Goal: Communication & Community: Share content

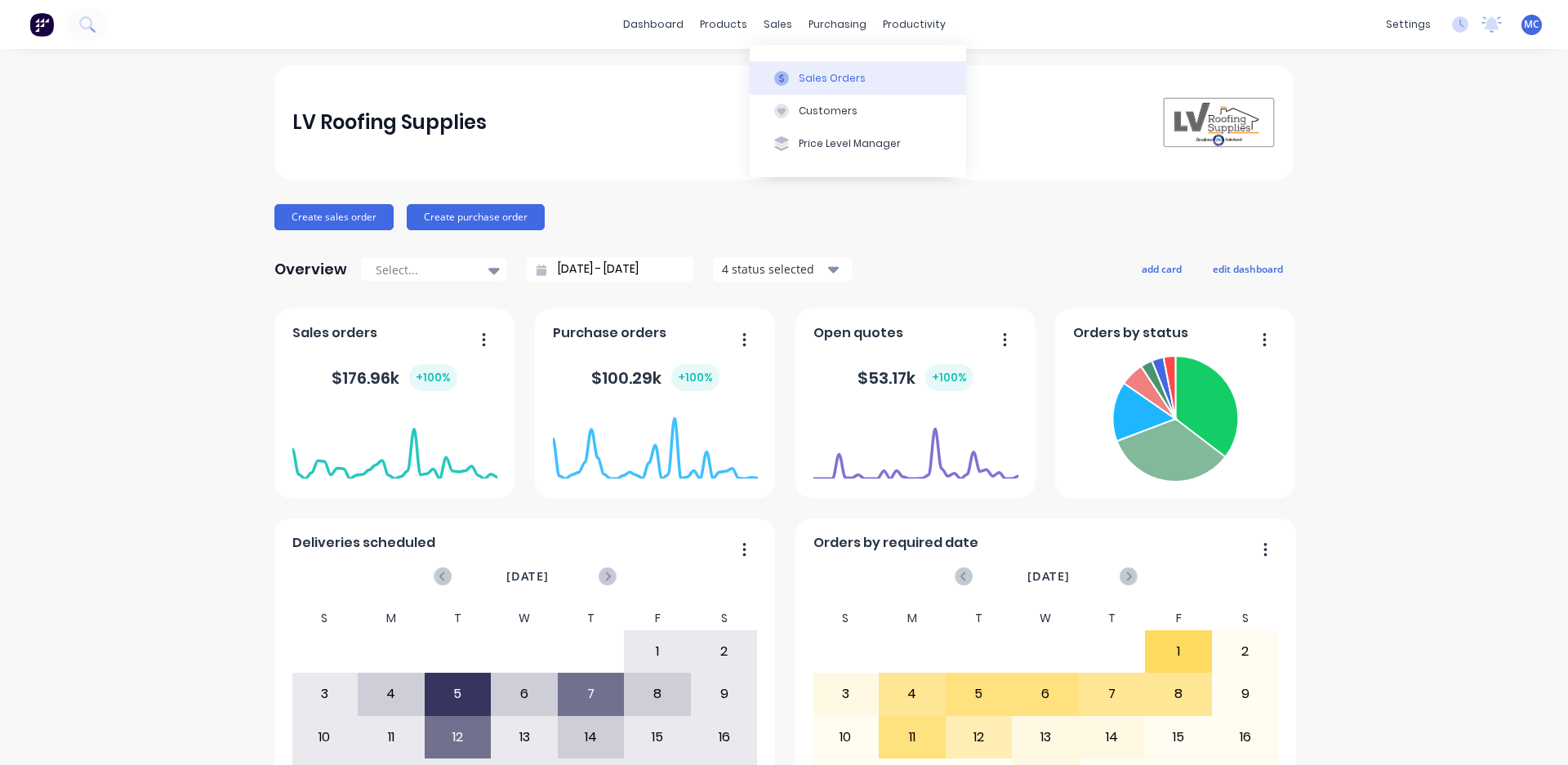
click at [843, 74] on div "Sales Orders" at bounding box center [832, 77] width 67 height 15
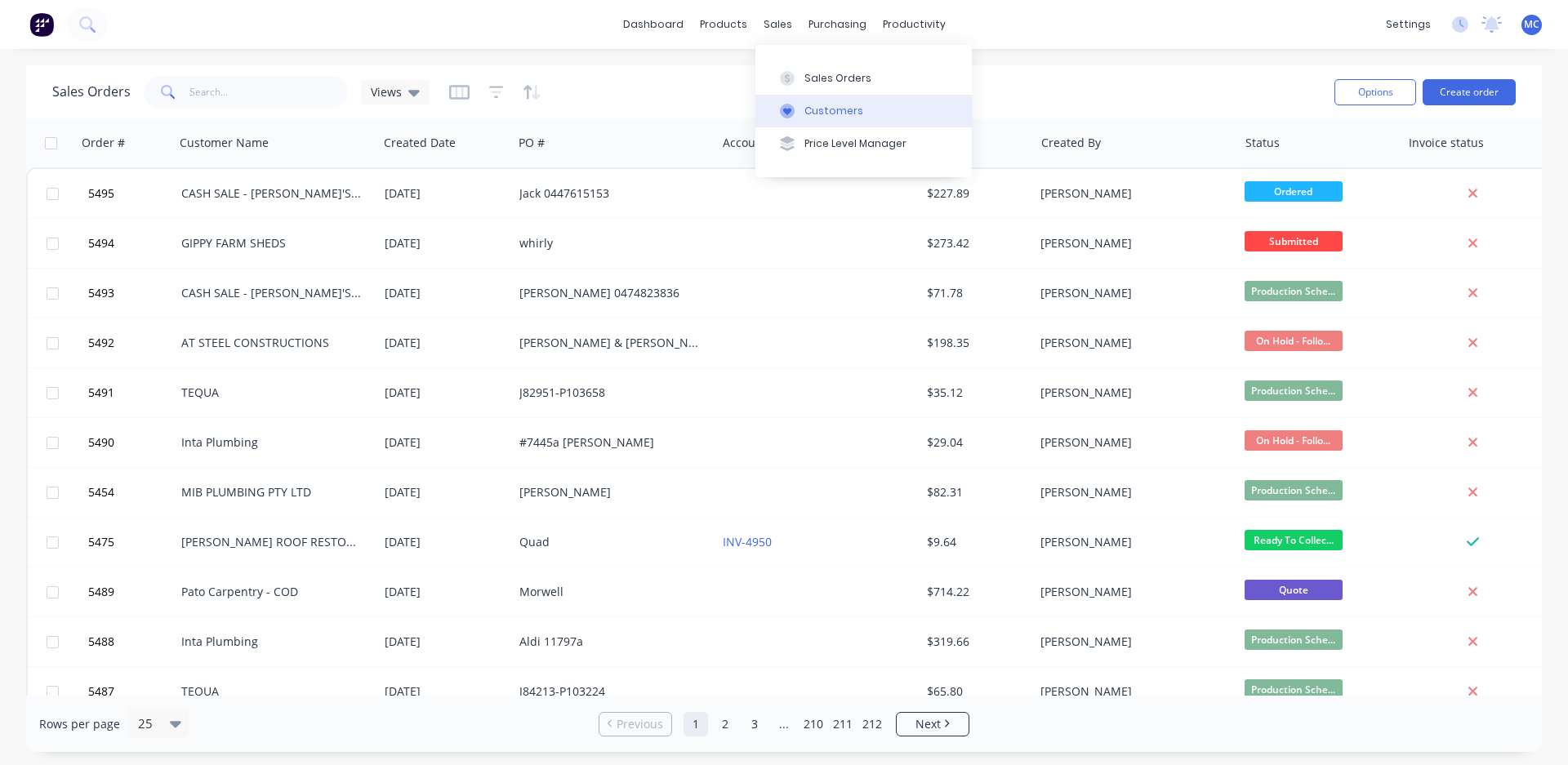
click at [853, 101] on button "Customers" at bounding box center [864, 111] width 217 height 33
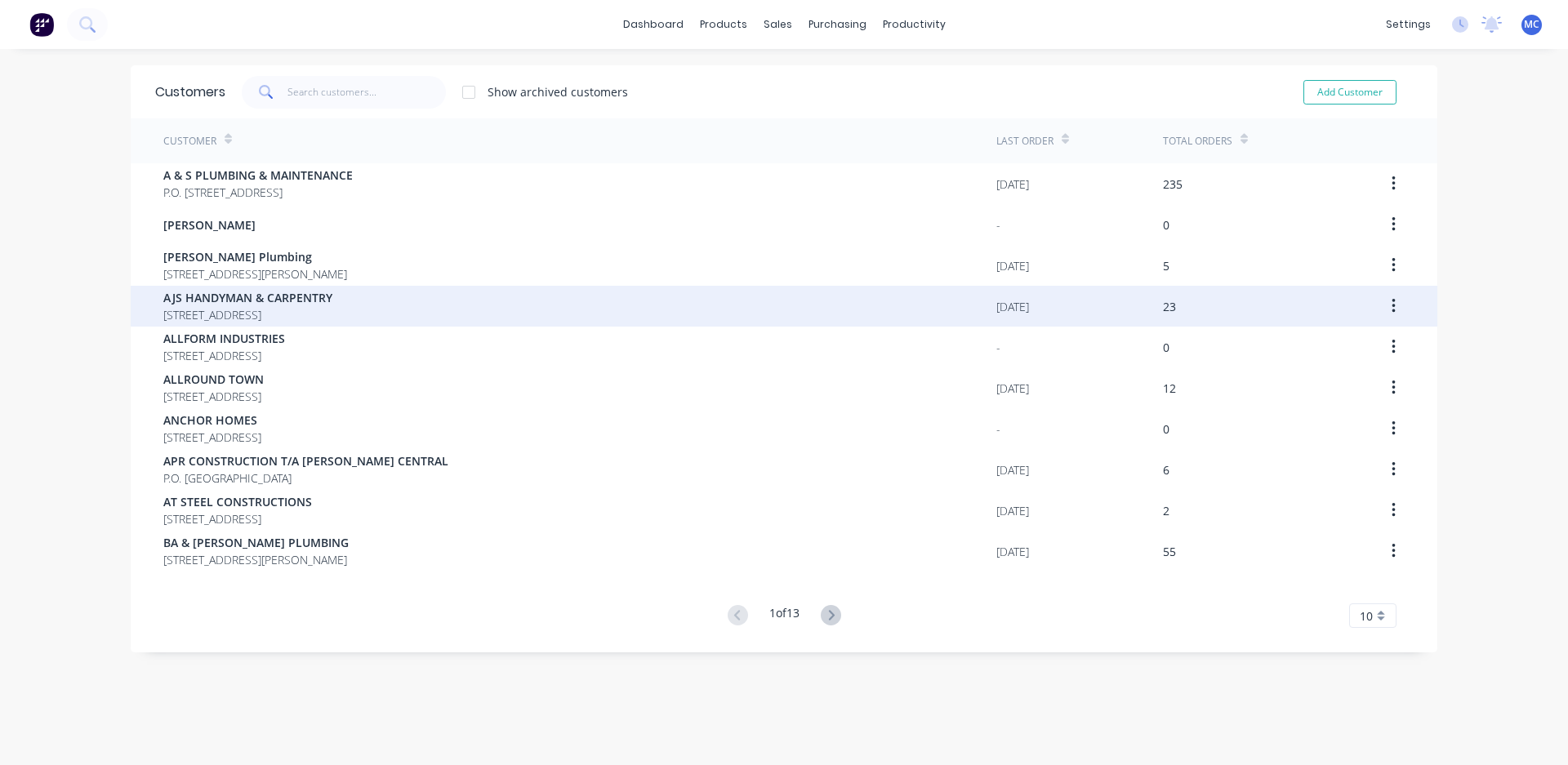
click at [280, 299] on span "AJS HANDYMAN & CARPENTRY" at bounding box center [248, 298] width 169 height 17
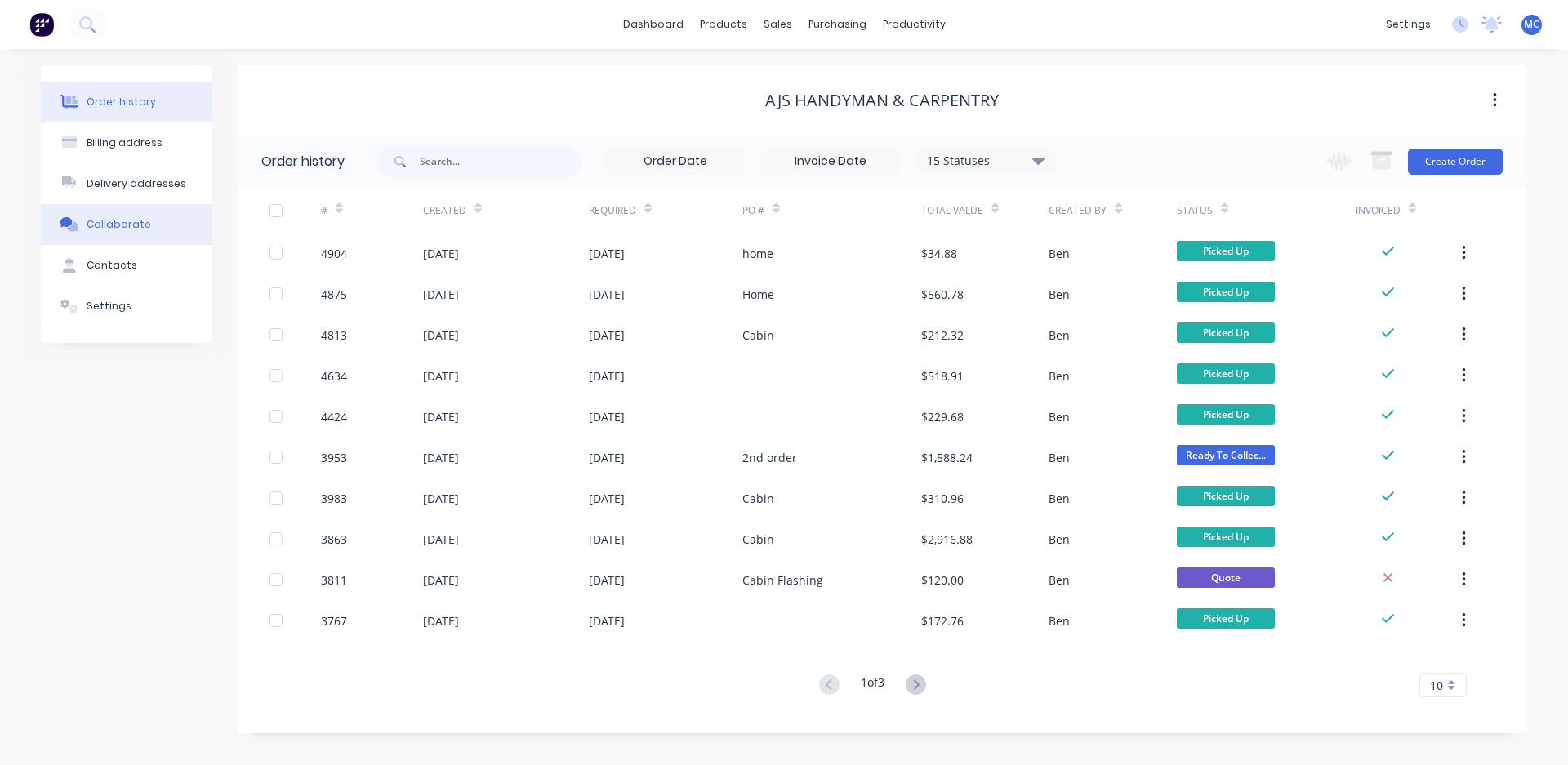
click at [120, 222] on div "Collaborate" at bounding box center [118, 224] width 65 height 15
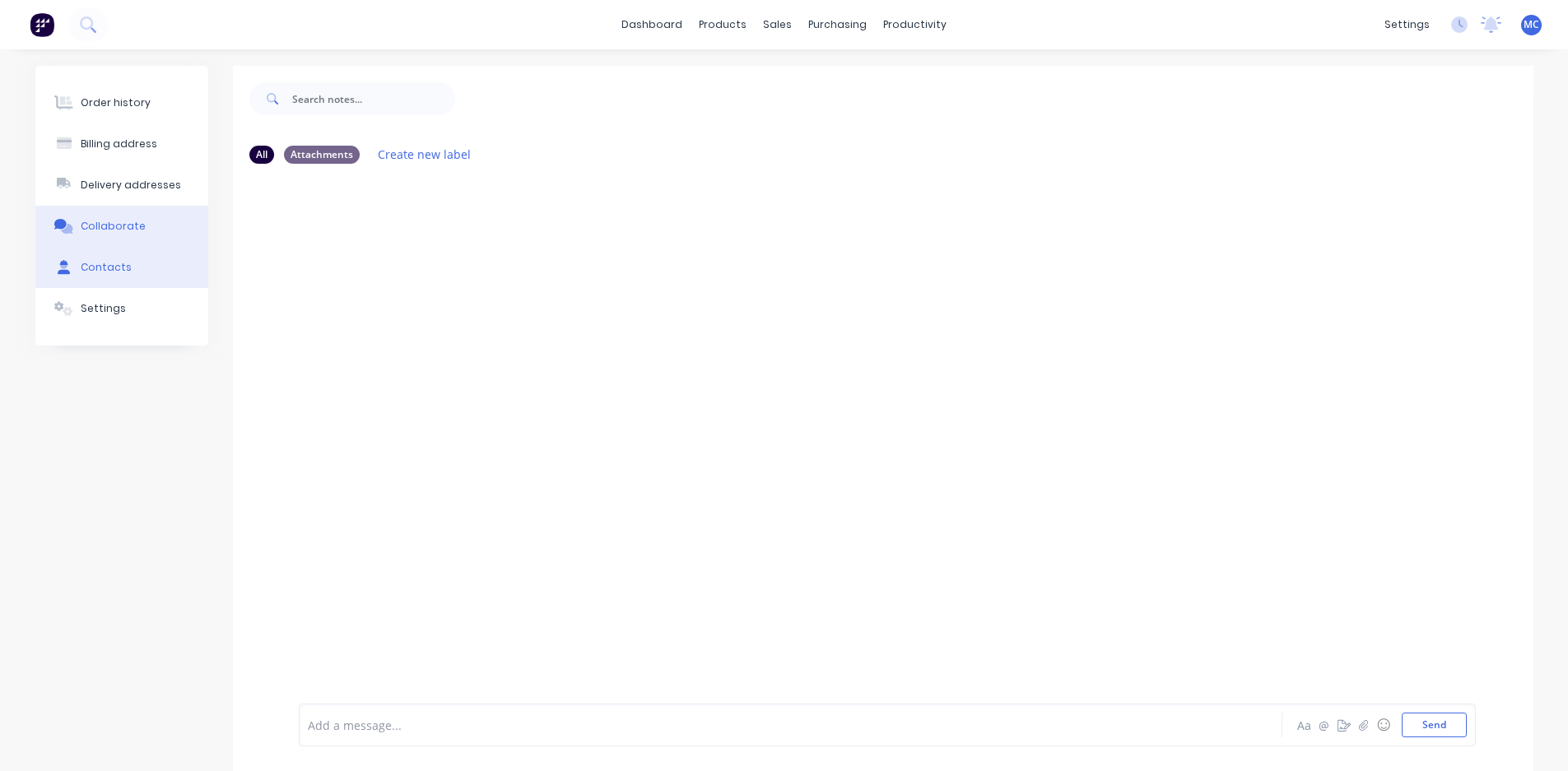
click at [114, 267] on div "Contacts" at bounding box center [106, 267] width 51 height 15
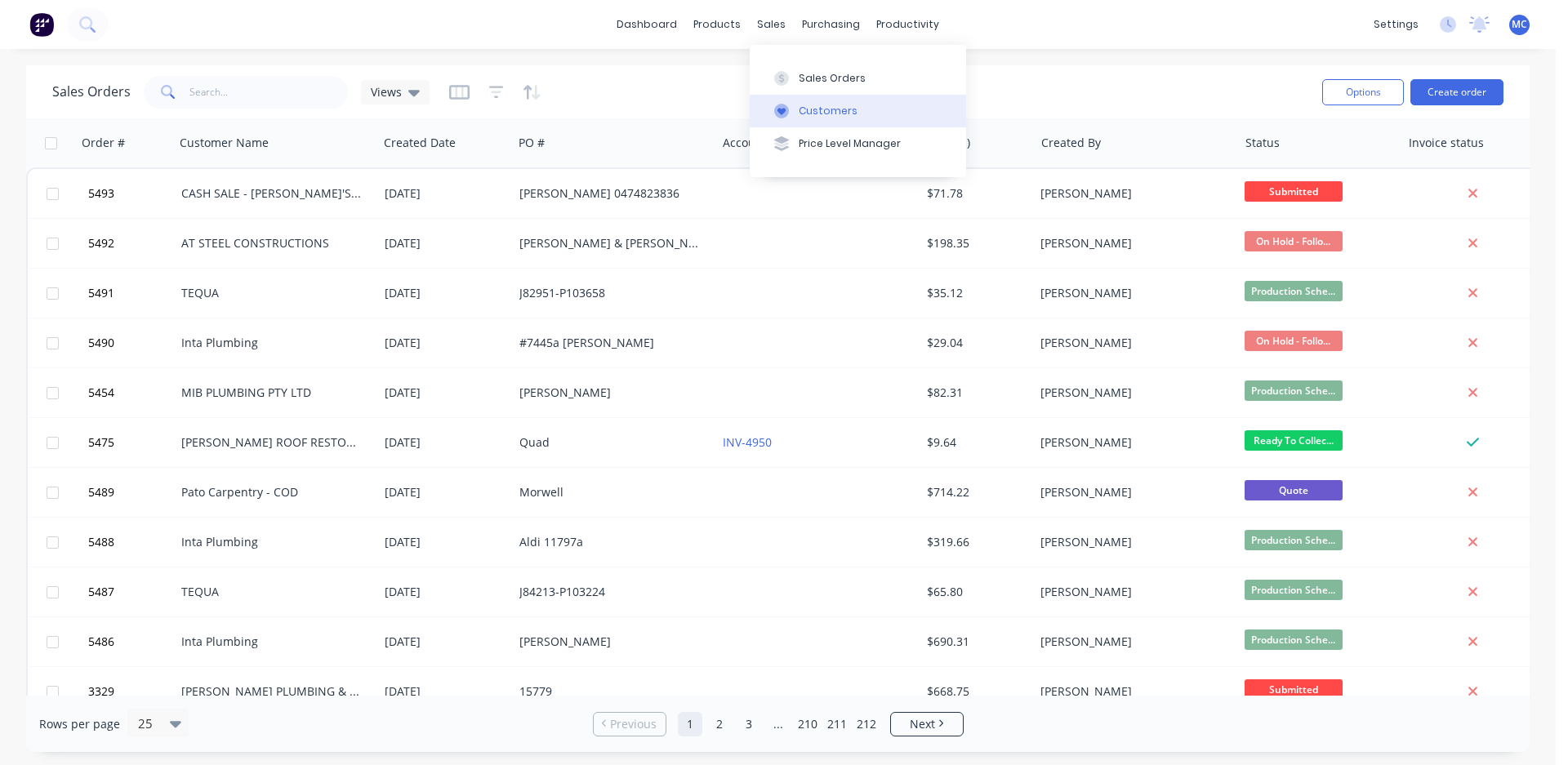
click at [806, 111] on div "Customers" at bounding box center [828, 110] width 59 height 15
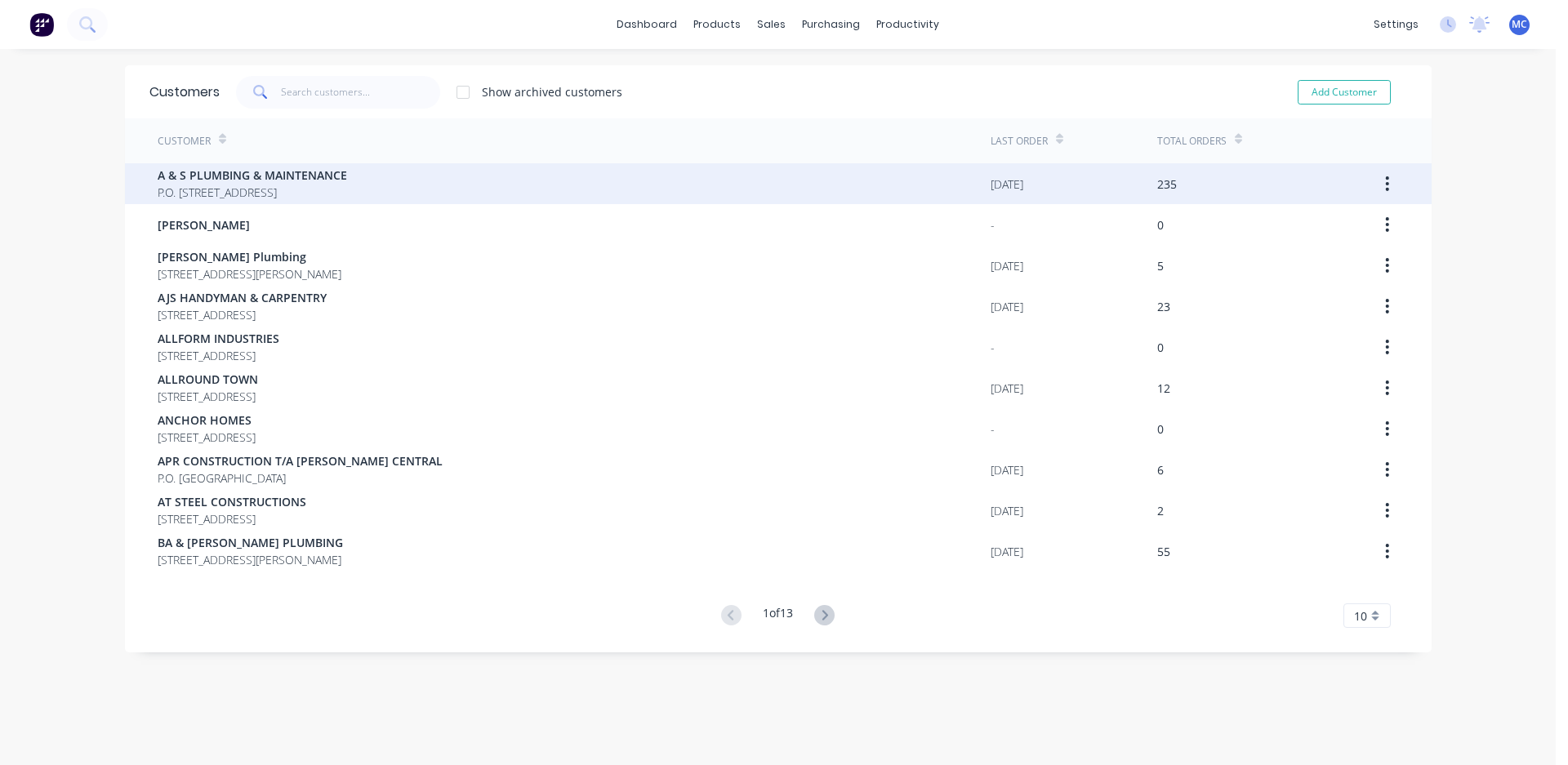
click at [297, 174] on span "A & S PLUMBING & MAINTENANCE" at bounding box center [252, 175] width 190 height 17
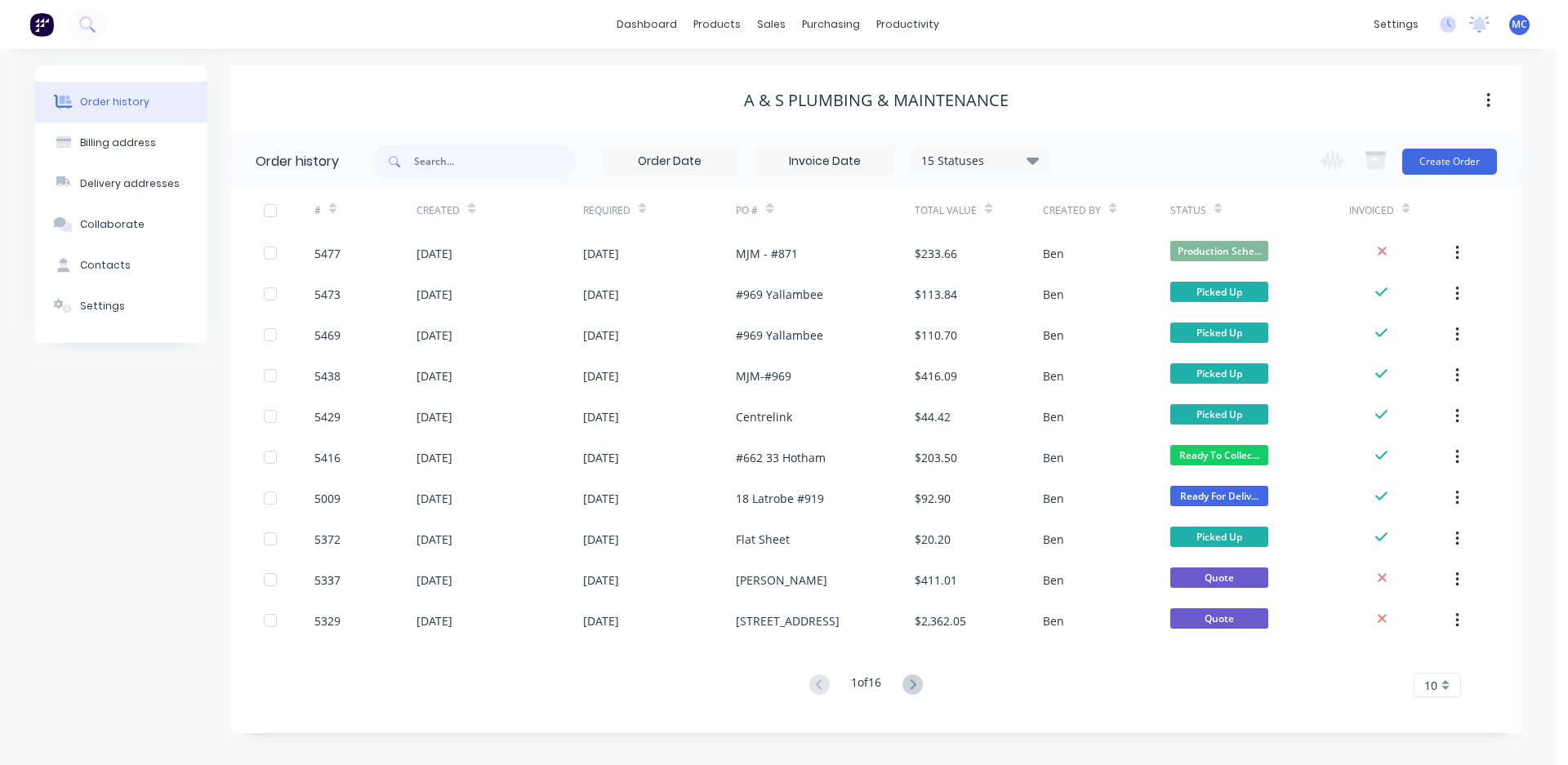
click at [584, 58] on div "Order history Billing address Delivery addresses Collaborate Contacts Settings …" at bounding box center [778, 407] width 1555 height 716
click at [86, 228] on div "Collaborate" at bounding box center [112, 224] width 65 height 15
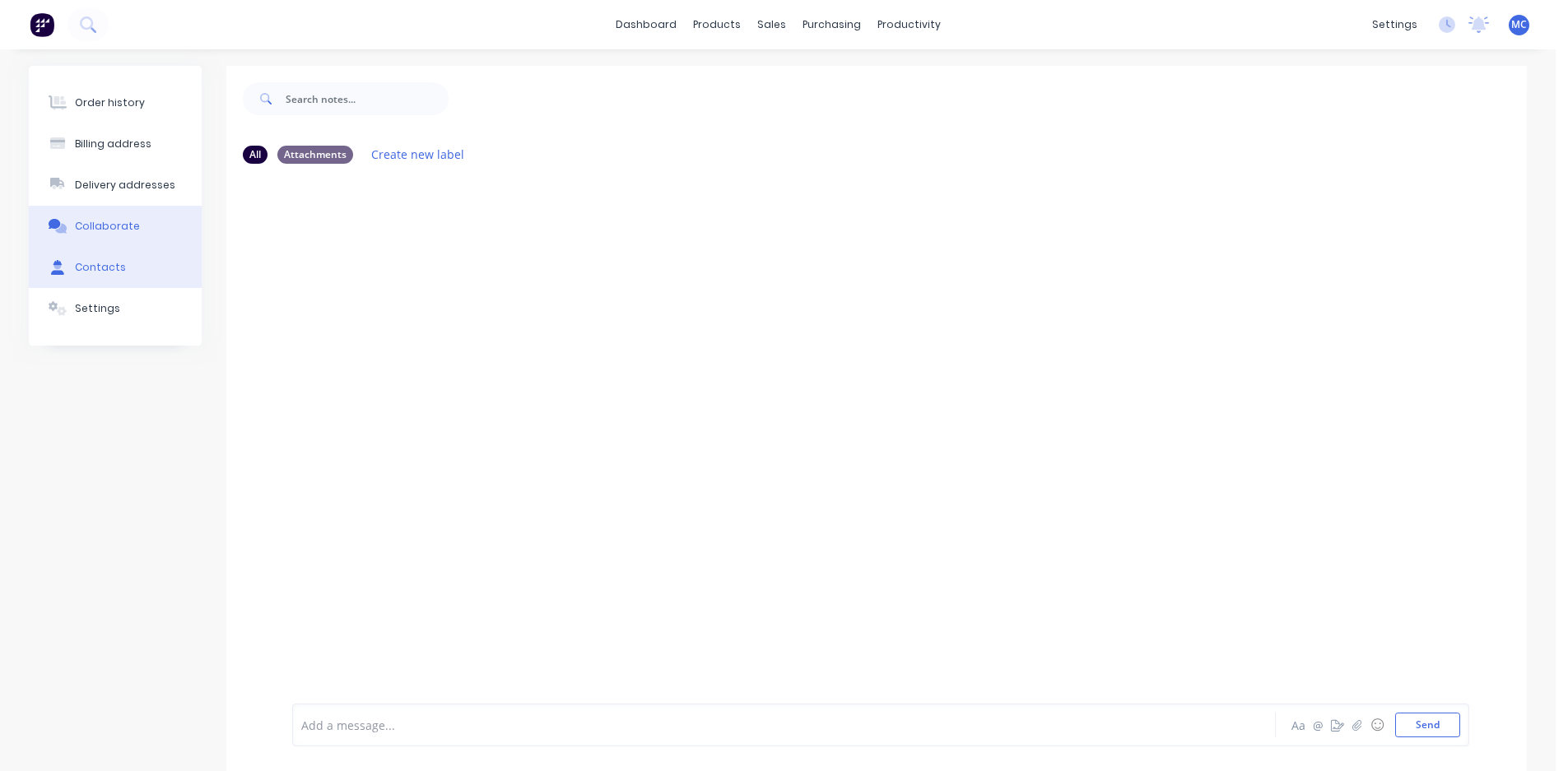
click at [83, 274] on div "Contacts" at bounding box center [100, 267] width 51 height 15
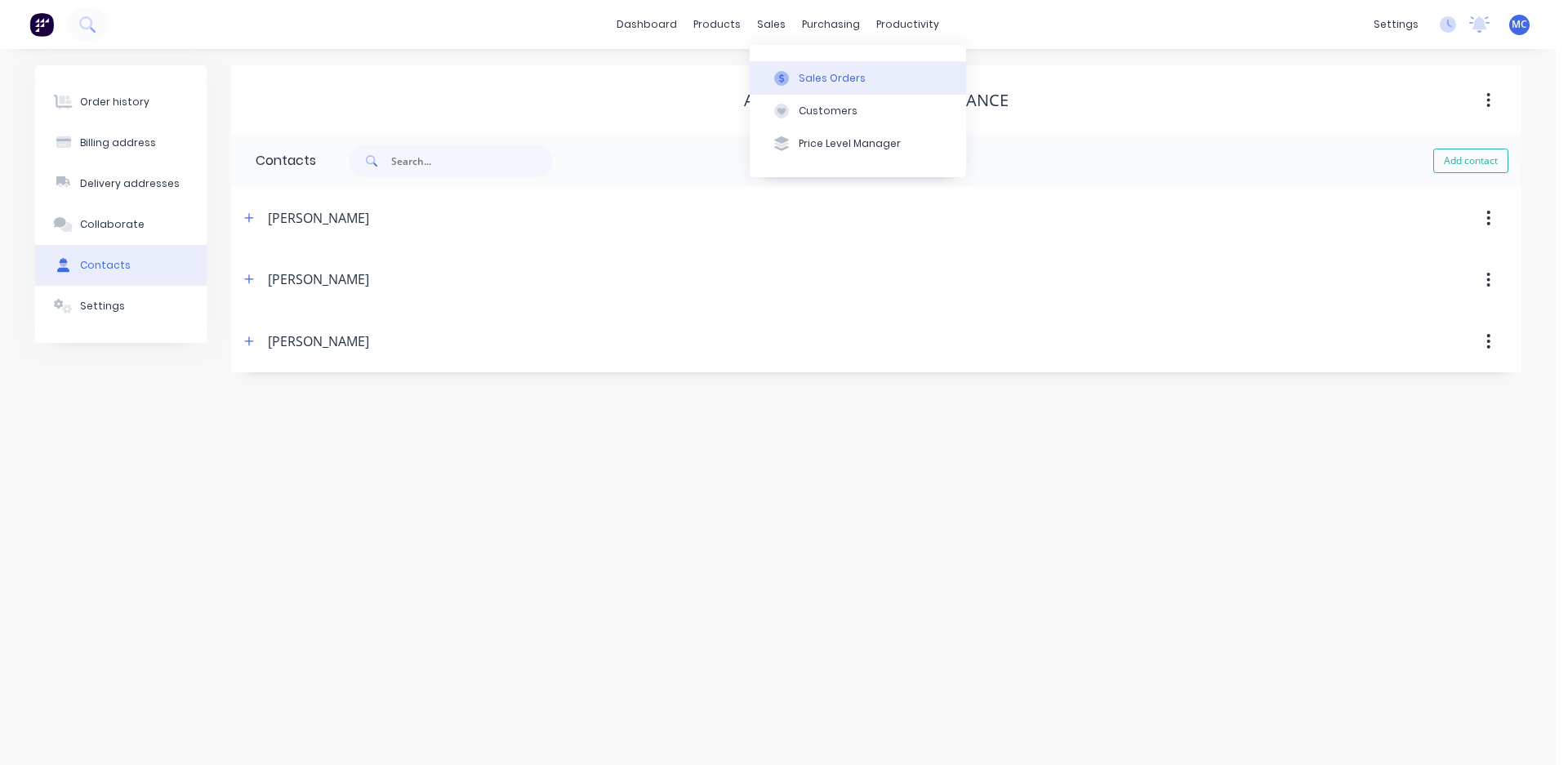
click at [810, 74] on div "Sales Orders" at bounding box center [832, 77] width 67 height 15
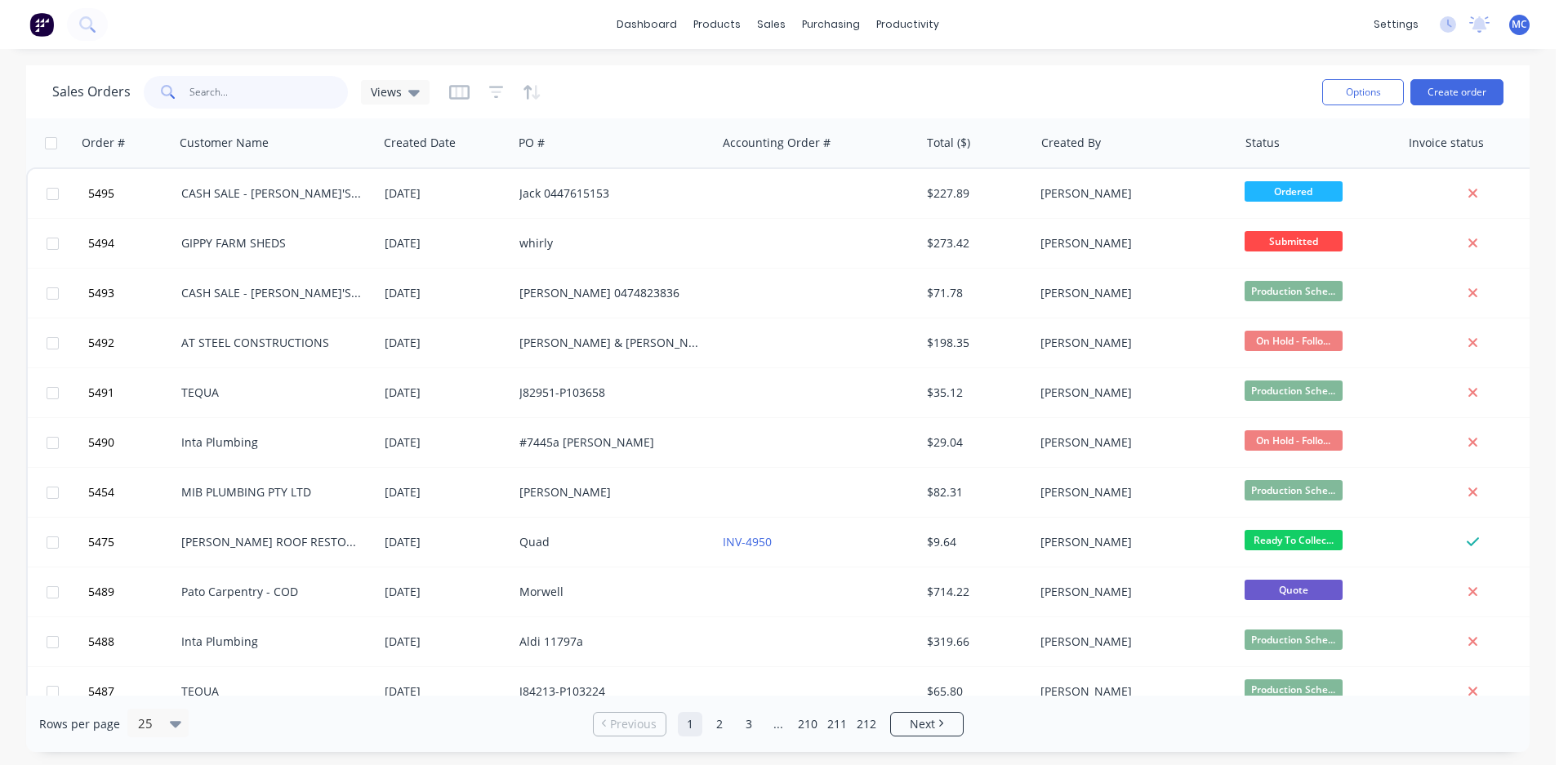
click at [234, 91] on input "text" at bounding box center [269, 93] width 160 height 33
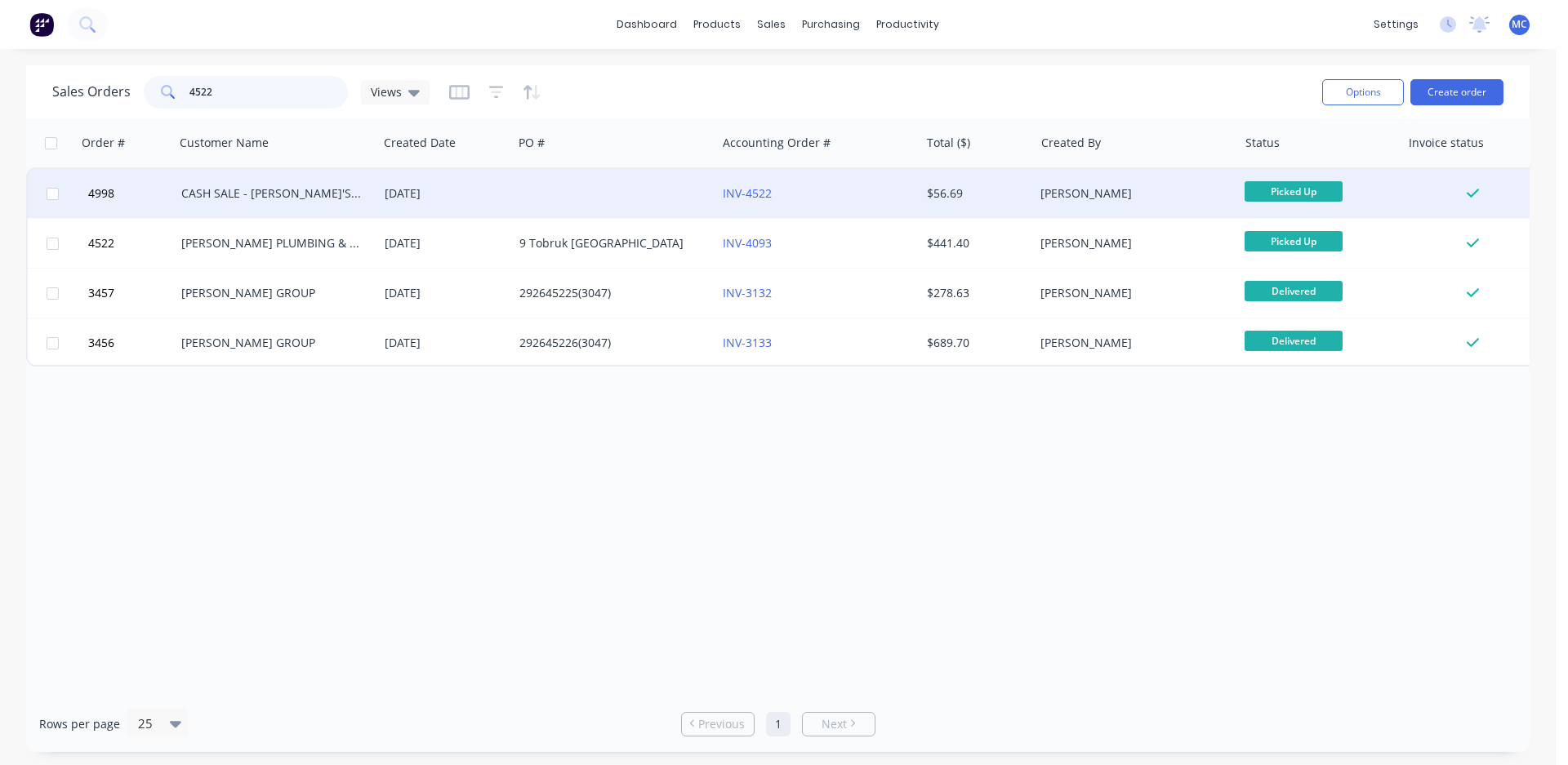
type input "4522"
click at [272, 185] on div "CASH SALE - [PERSON_NAME]'S ACCOUNT" at bounding box center [277, 193] width 203 height 49
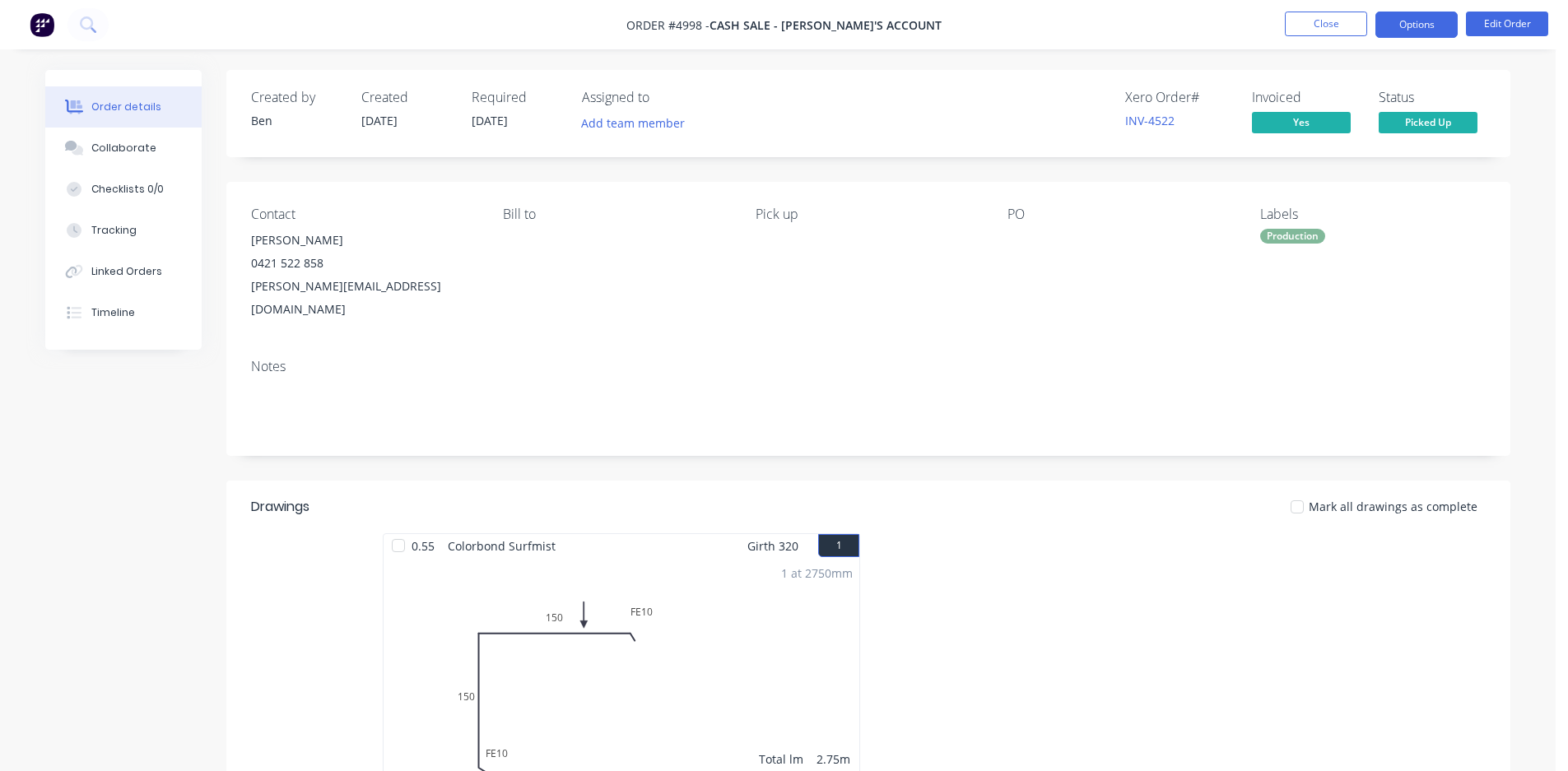
click at [1418, 19] on button "Options" at bounding box center [1417, 24] width 82 height 26
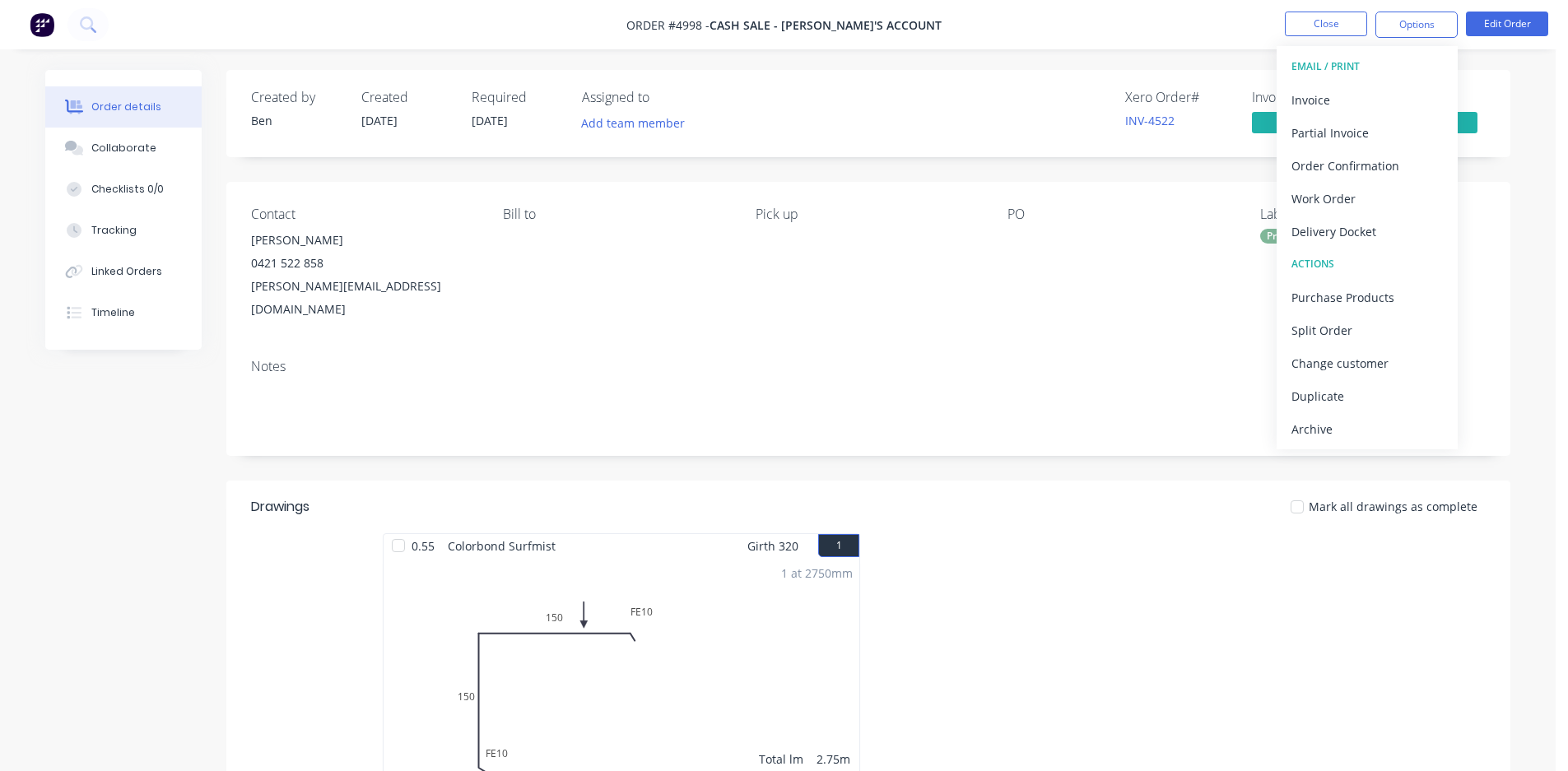
click at [940, 78] on div "Created by [PERSON_NAME] Created [DATE] Required [DATE] Assigned to Add team me…" at bounding box center [868, 113] width 1284 height 87
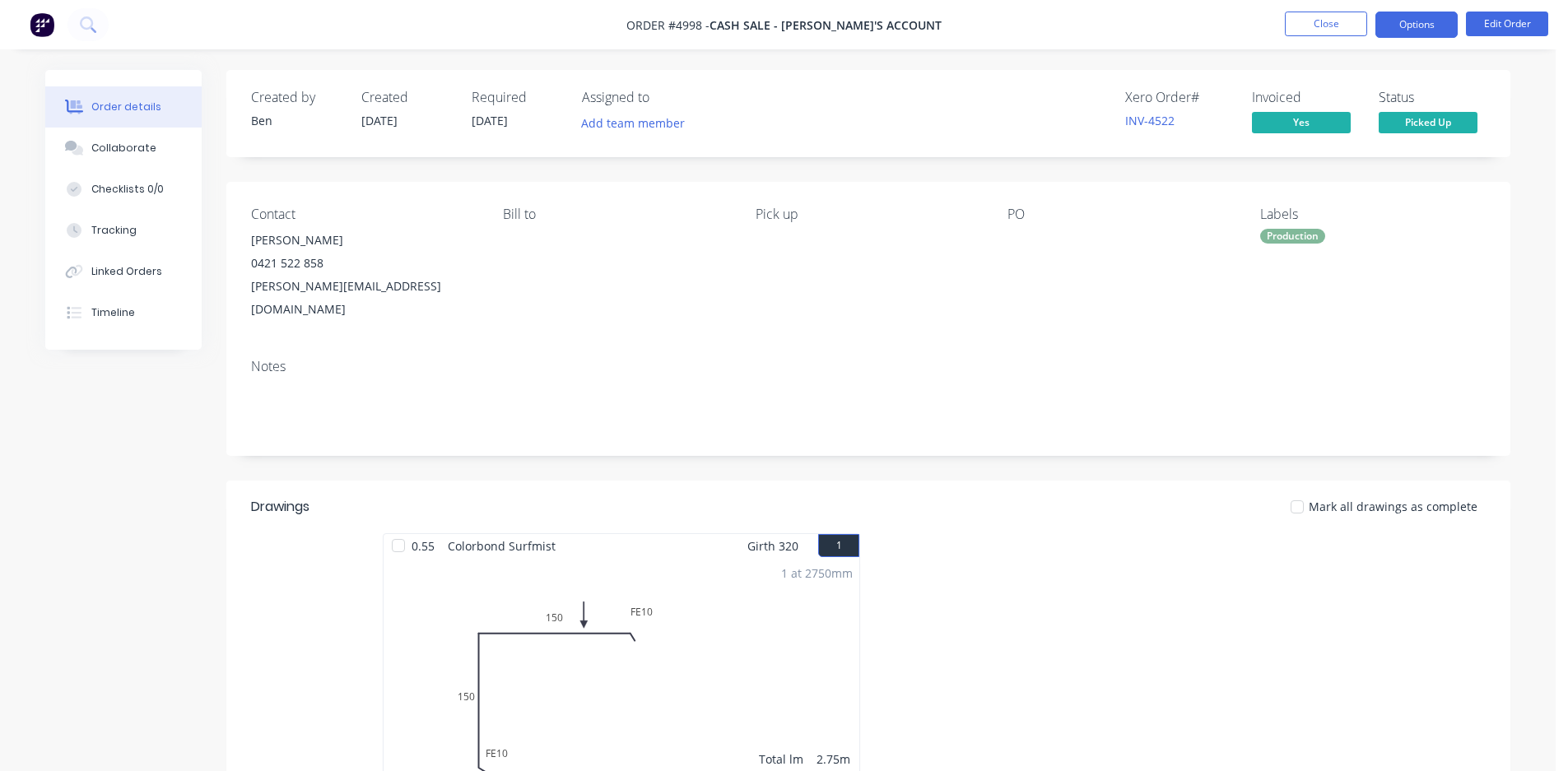
click at [1413, 23] on button "Options" at bounding box center [1417, 24] width 82 height 26
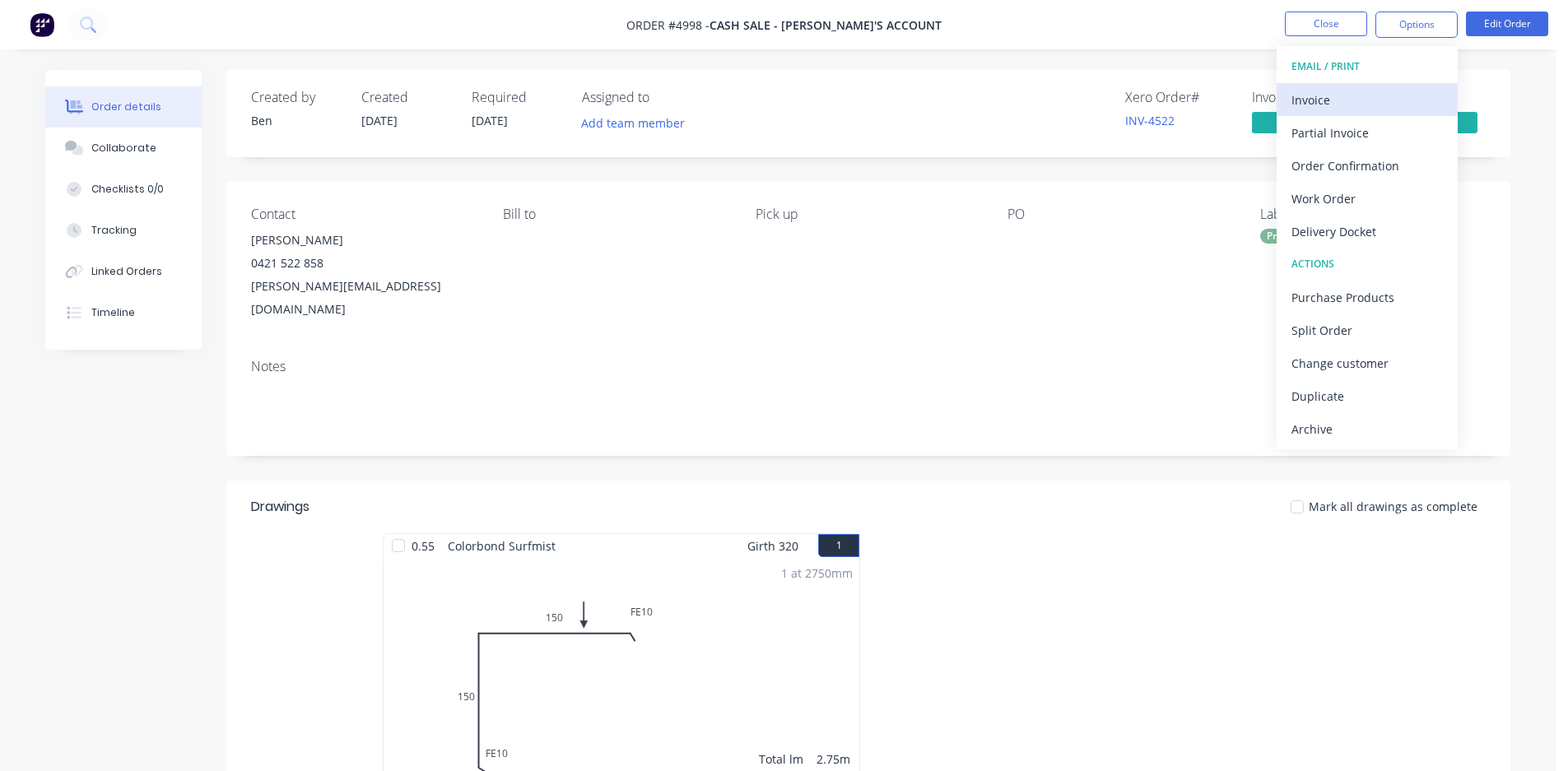
click at [1299, 100] on div "Invoice" at bounding box center [1366, 99] width 151 height 23
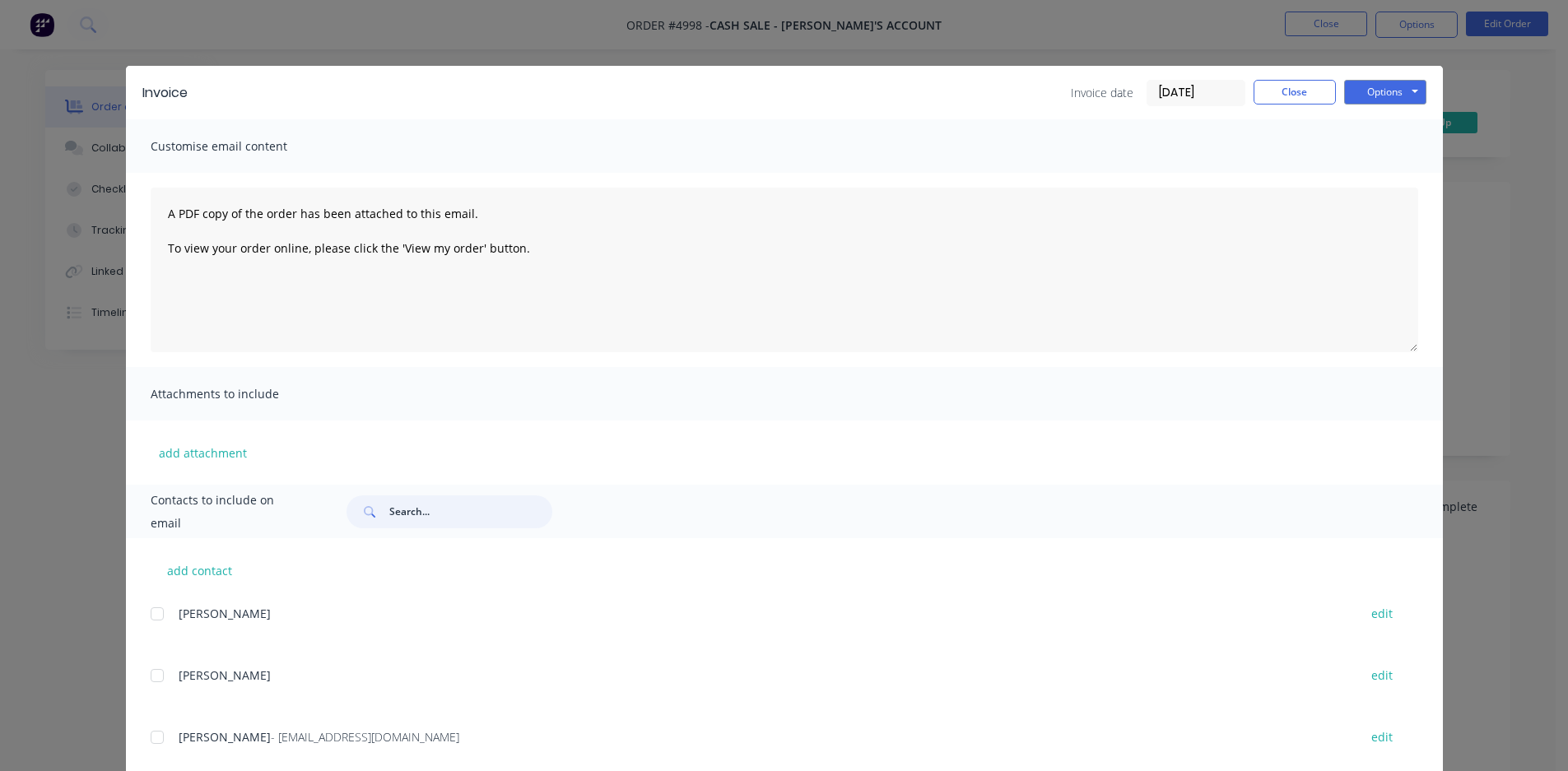
click at [436, 516] on input "text" at bounding box center [470, 512] width 163 height 33
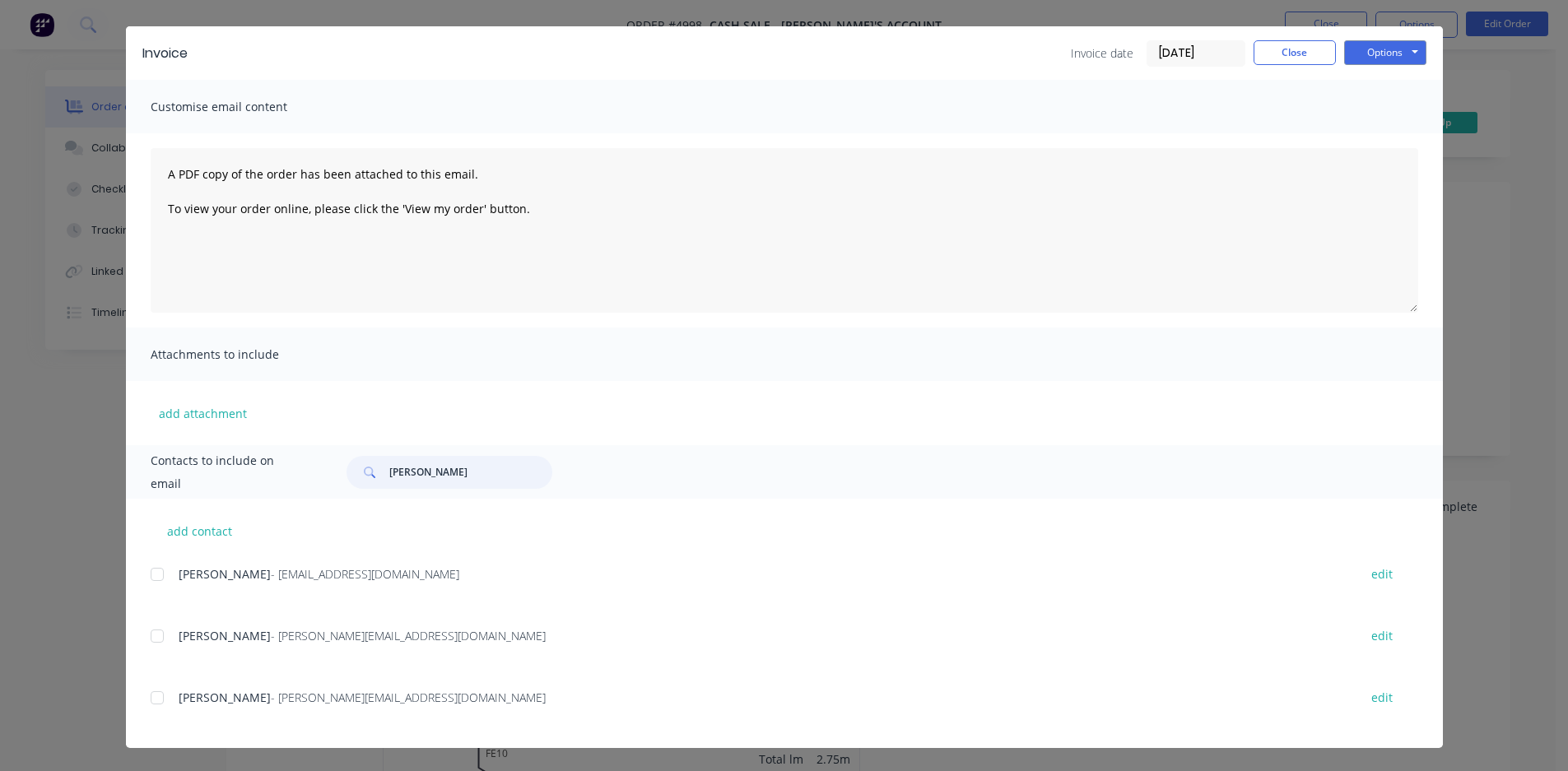
click at [154, 636] on div at bounding box center [157, 636] width 33 height 33
type input "[PERSON_NAME]"
click at [724, 180] on textarea "A PDF copy of the order has been attached to this email. To view your order onl…" at bounding box center [784, 230] width 1268 height 165
drag, startPoint x: 163, startPoint y: 169, endPoint x: 503, endPoint y: 170, distance: 340.0
click at [503, 170] on textarea "A PDF copy of the order has been attached to this email. To view your order onl…" at bounding box center [784, 230] width 1268 height 165
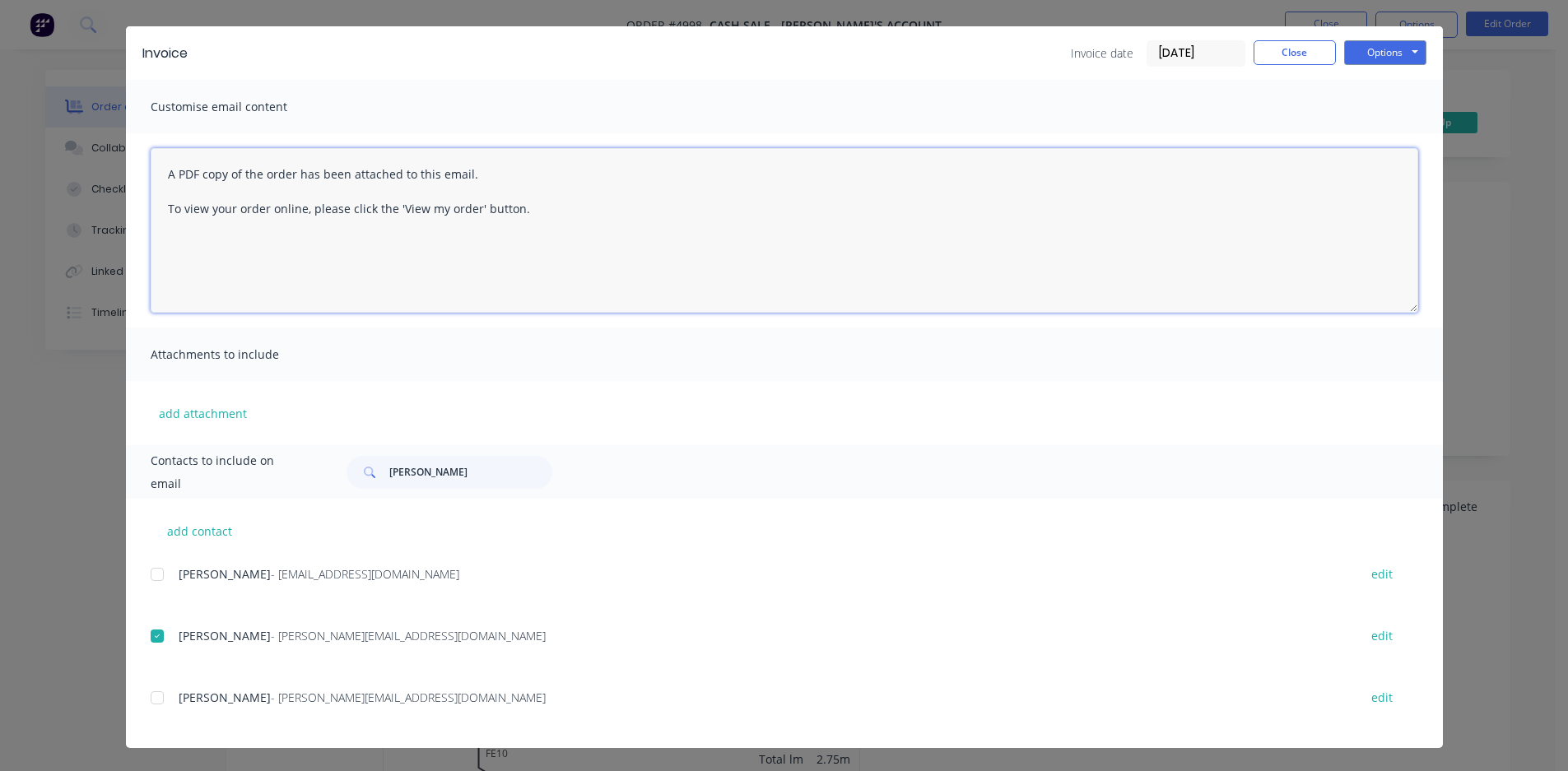
click at [503, 170] on textarea "A PDF copy of the order has been attached to this email. To view your order onl…" at bounding box center [784, 230] width 1268 height 165
click at [161, 173] on textarea "A PDF copy of the order has been attached to this email. To view your order onl…" at bounding box center [784, 230] width 1268 height 165
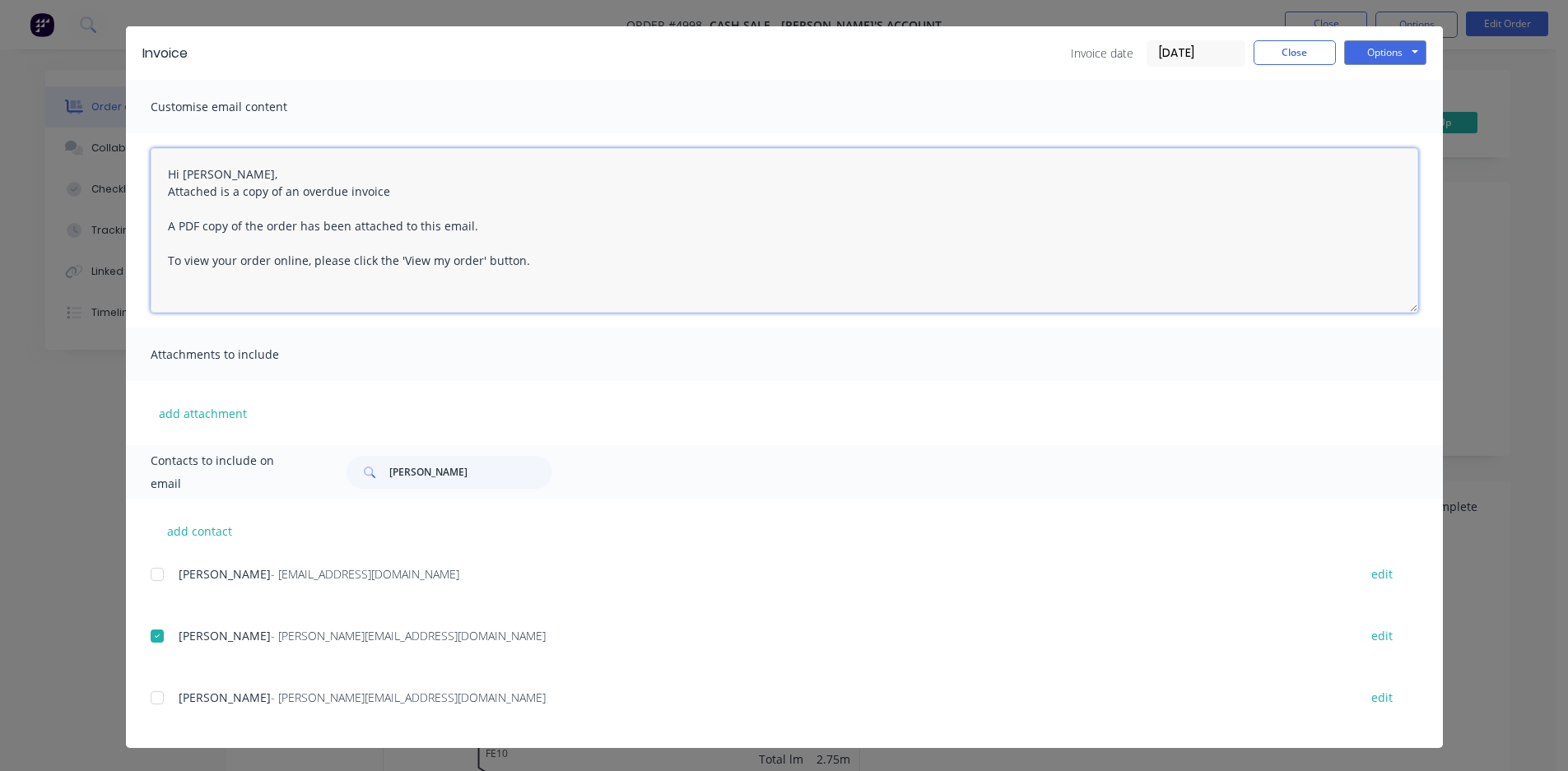
click at [221, 176] on textarea "Hi [PERSON_NAME], Attached is a copy of an overdue invoice A PDF copy of the or…" at bounding box center [784, 230] width 1268 height 165
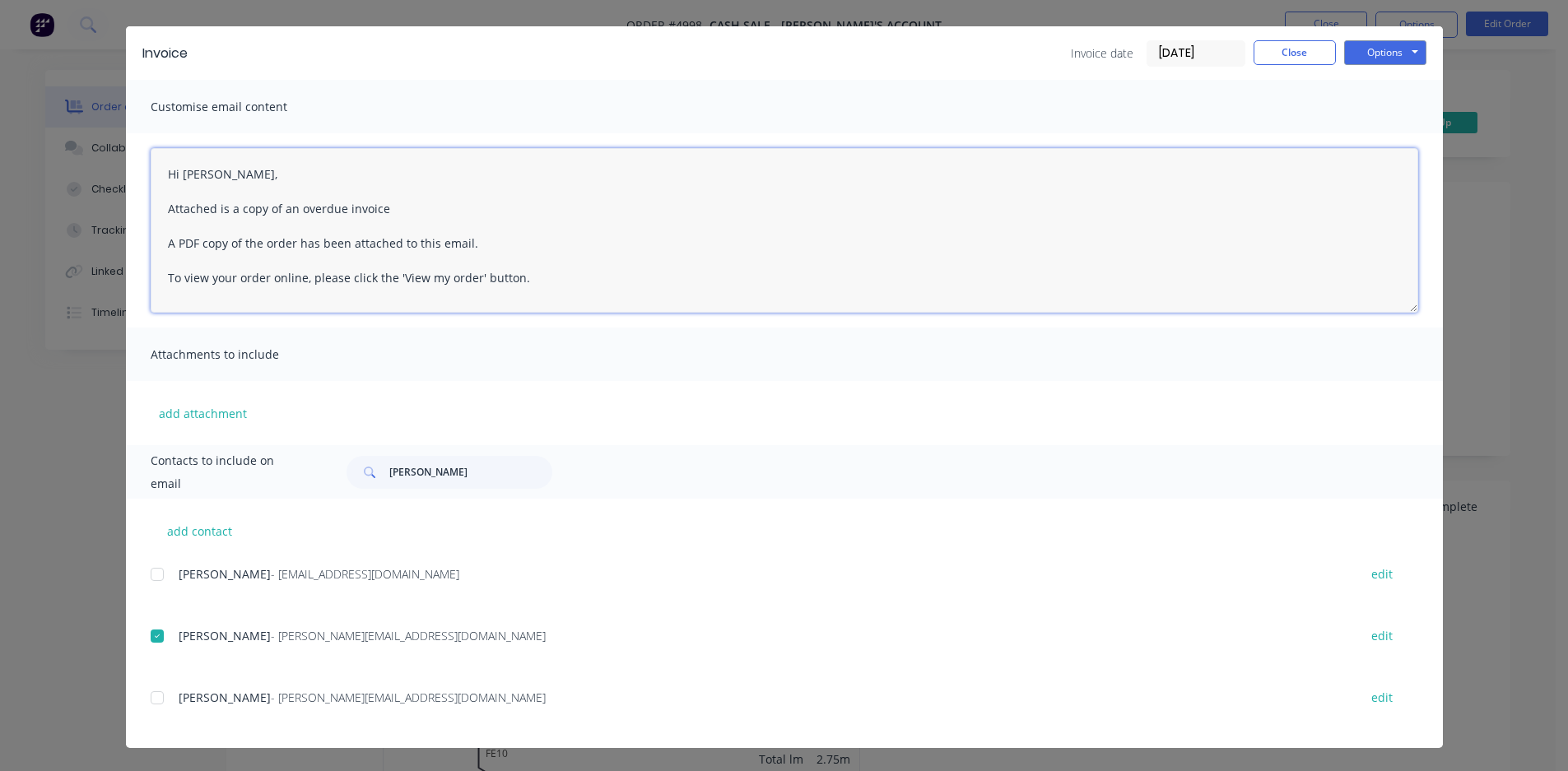
click at [404, 206] on textarea "Hi [PERSON_NAME], Attached is a copy of an overdue invoice A PDF copy of the or…" at bounding box center [784, 230] width 1268 height 165
drag, startPoint x: 156, startPoint y: 240, endPoint x: 478, endPoint y: 249, distance: 322.1
click at [478, 249] on textarea "Hi [PERSON_NAME], Attached is a copy of an invoice which is showing as overdue …" at bounding box center [784, 230] width 1268 height 165
click at [498, 206] on textarea "Hi [PERSON_NAME], Attached is a copy of an invoice which is showing as overdue …" at bounding box center [784, 230] width 1268 height 165
drag, startPoint x: 159, startPoint y: 206, endPoint x: 509, endPoint y: 207, distance: 350.0
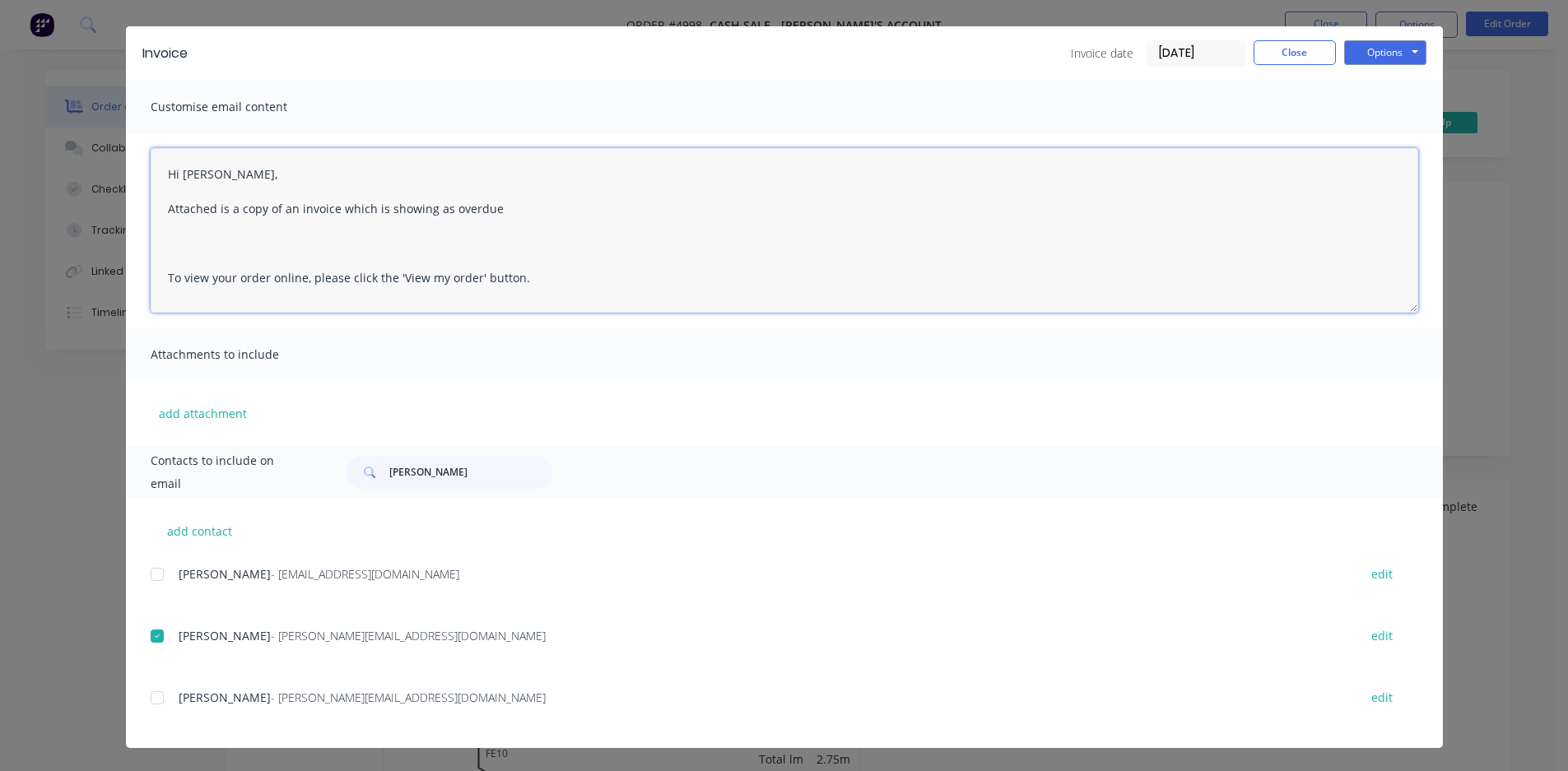
click at [509, 207] on textarea "Hi [PERSON_NAME], Attached is a copy of an invoice which is showing as overdue …" at bounding box center [784, 230] width 1268 height 165
paste textarea "Hi [Customer Name], Our records show that Invoice [#Invoice Number], dated [Inv…"
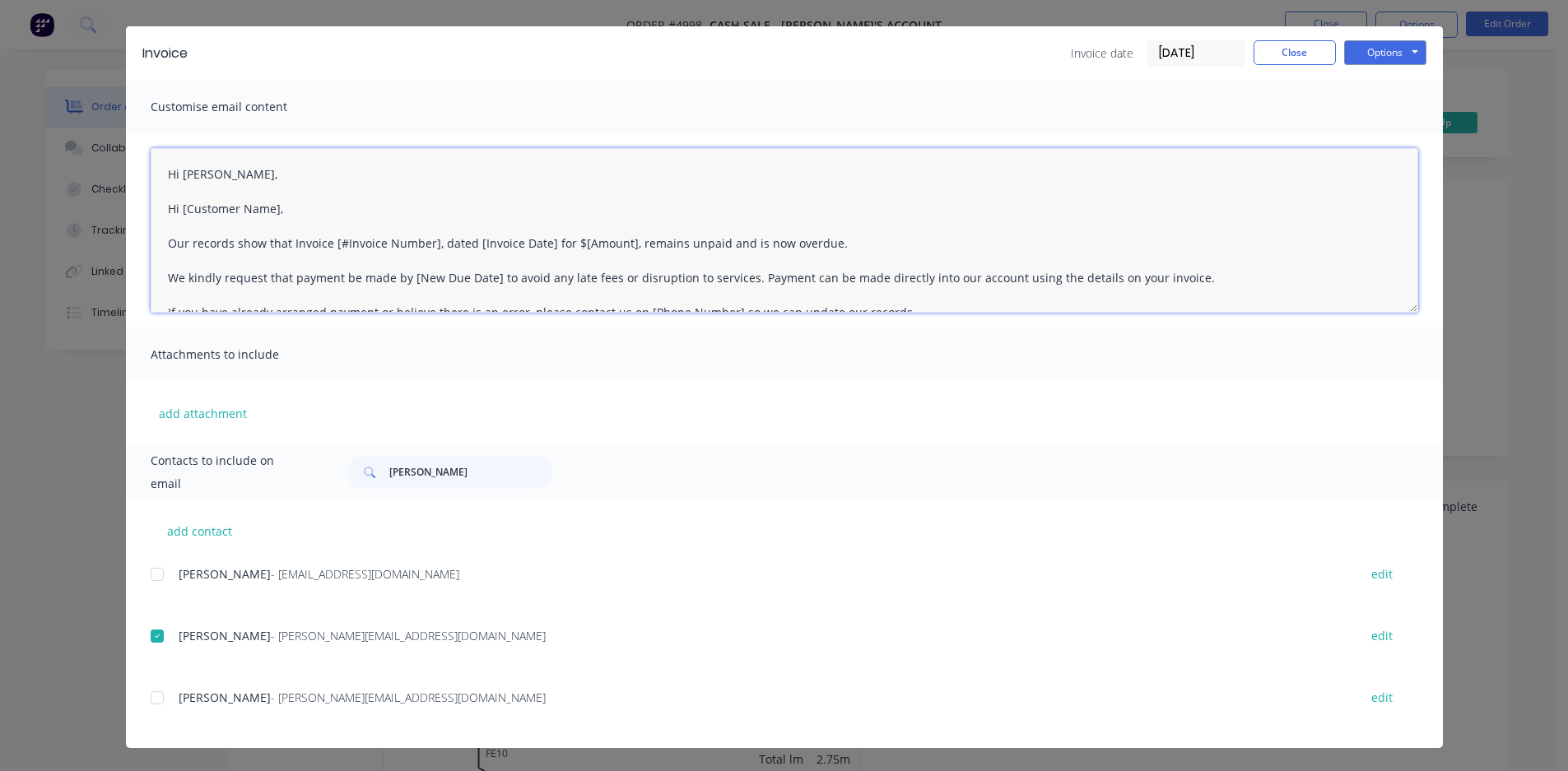
scroll to position [43, 0]
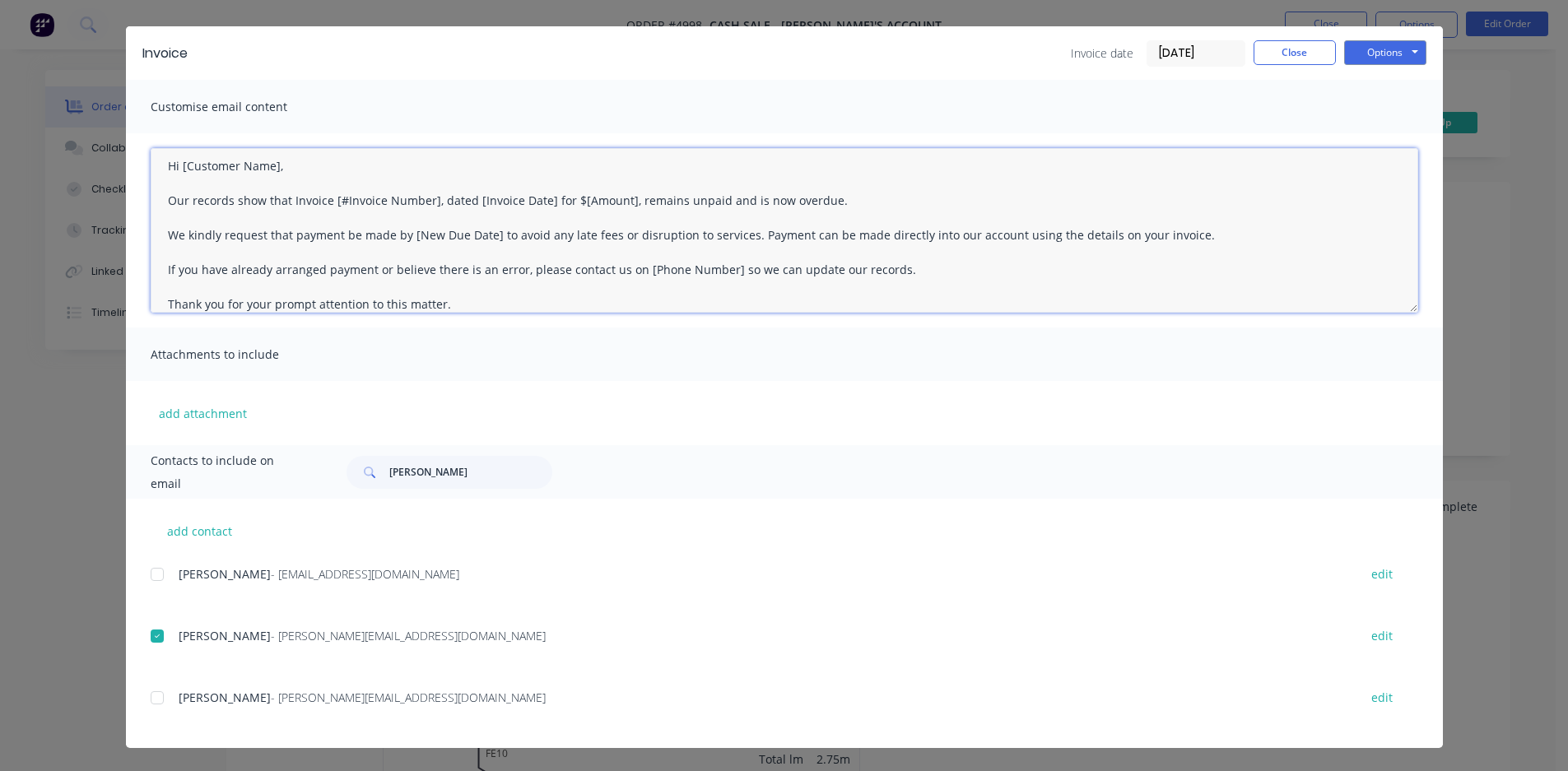
click at [313, 184] on textarea "Hi [PERSON_NAME], Hi [Customer Name], Our records show that Invoice [#Invoice N…" at bounding box center [784, 230] width 1268 height 165
drag, startPoint x: 322, startPoint y: 199, endPoint x: 427, endPoint y: 198, distance: 105.0
click at [427, 198] on textarea "Hi [PERSON_NAME], Hi [Customer Name], Our records show that Invoice [#Invoice N…" at bounding box center [784, 230] width 1268 height 165
click at [268, 165] on textarea "Hi [PERSON_NAME], Hi [Customer Name], Our records show that Invoice, dated [Inv…" at bounding box center [784, 230] width 1268 height 165
drag, startPoint x: 437, startPoint y: 201, endPoint x: 359, endPoint y: 203, distance: 78.0
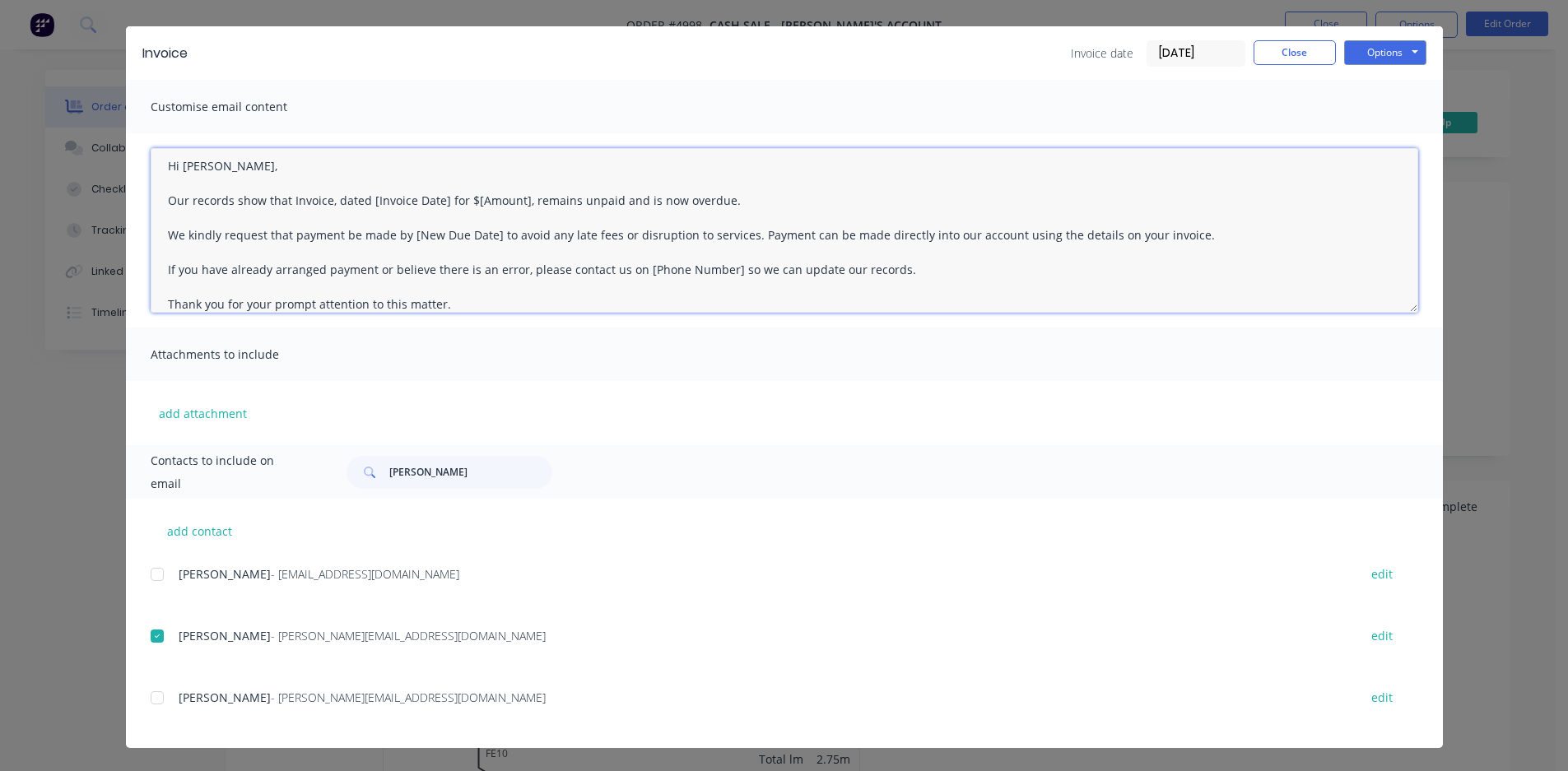
click at [359, 203] on textarea "Hi [PERSON_NAME], Hi [PERSON_NAME], Our records show that Invoice, dated [Invoi…" at bounding box center [784, 230] width 1268 height 165
click at [462, 213] on textarea "Hi [PERSON_NAME], Hi [PERSON_NAME], Our records show that Invoice, dated [DATE]…" at bounding box center [784, 230] width 1268 height 165
click at [441, 200] on textarea "Hi [PERSON_NAME], Hi [PERSON_NAME], Our records show that Invoice, dated [DATE]…" at bounding box center [784, 230] width 1268 height 165
drag, startPoint x: 437, startPoint y: 201, endPoint x: 488, endPoint y: 198, distance: 51.1
click at [488, 198] on textarea "Hi [PERSON_NAME], Hi [PERSON_NAME], Our records show that Invoice, dated [DATE]…" at bounding box center [784, 230] width 1268 height 165
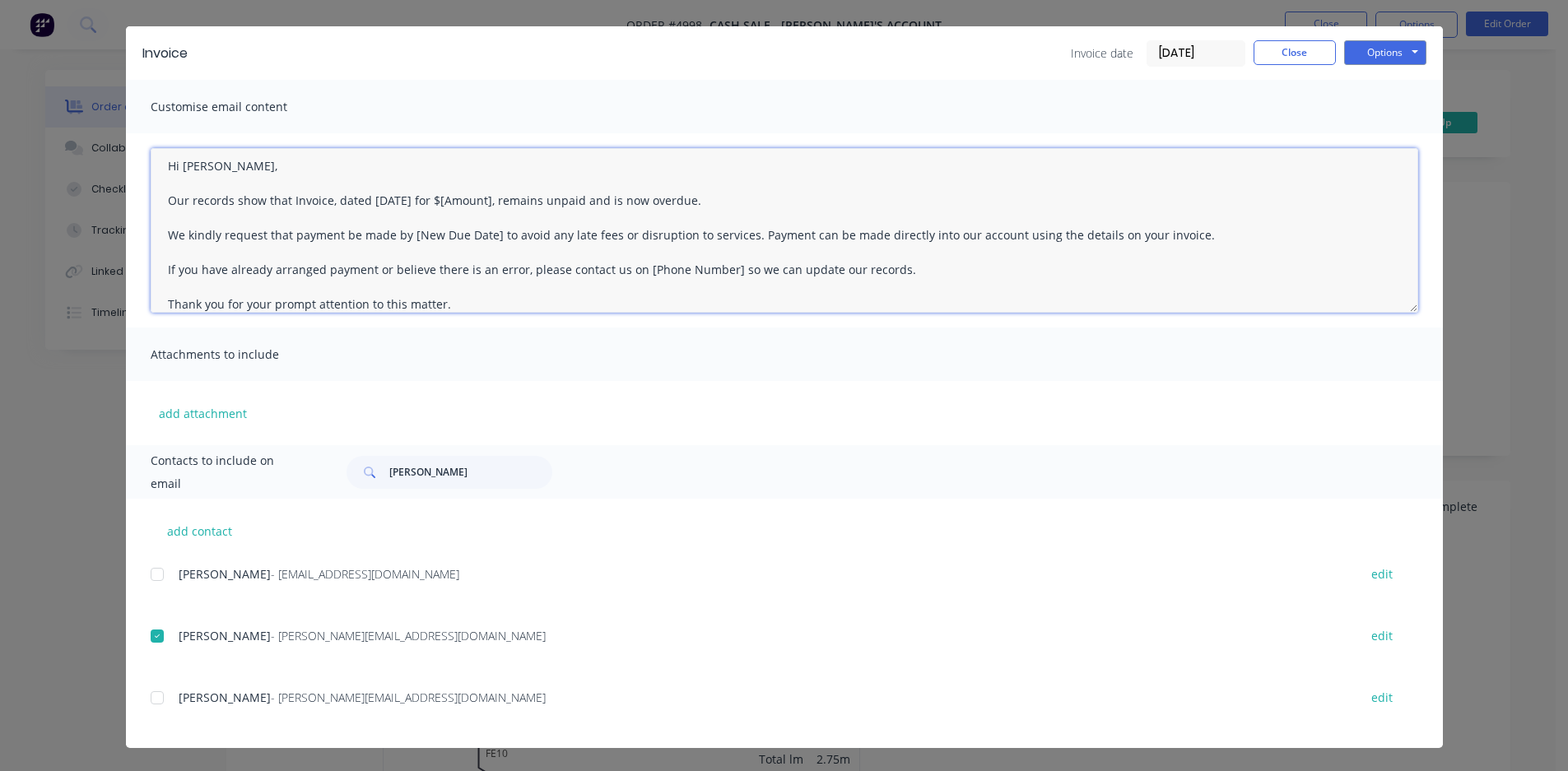
click at [678, 173] on textarea "Hi [PERSON_NAME], Hi [PERSON_NAME], Our records show that Invoice, dated [DATE]…" at bounding box center [784, 230] width 1268 height 165
drag, startPoint x: 437, startPoint y: 198, endPoint x: 489, endPoint y: 193, distance: 52.2
click at [489, 193] on textarea "Hi [PERSON_NAME], Hi [PERSON_NAME], Our records show that Invoice, dated [DATE]…" at bounding box center [784, 230] width 1268 height 165
click at [711, 198] on textarea "Hi [PERSON_NAME], Hi [PERSON_NAME], Our records show that Invoice, dated [DATE]…" at bounding box center [784, 230] width 1268 height 165
click at [659, 274] on textarea "Hi [PERSON_NAME], Hi [PERSON_NAME], Our records show that Invoice, dated [DATE]…" at bounding box center [784, 230] width 1268 height 165
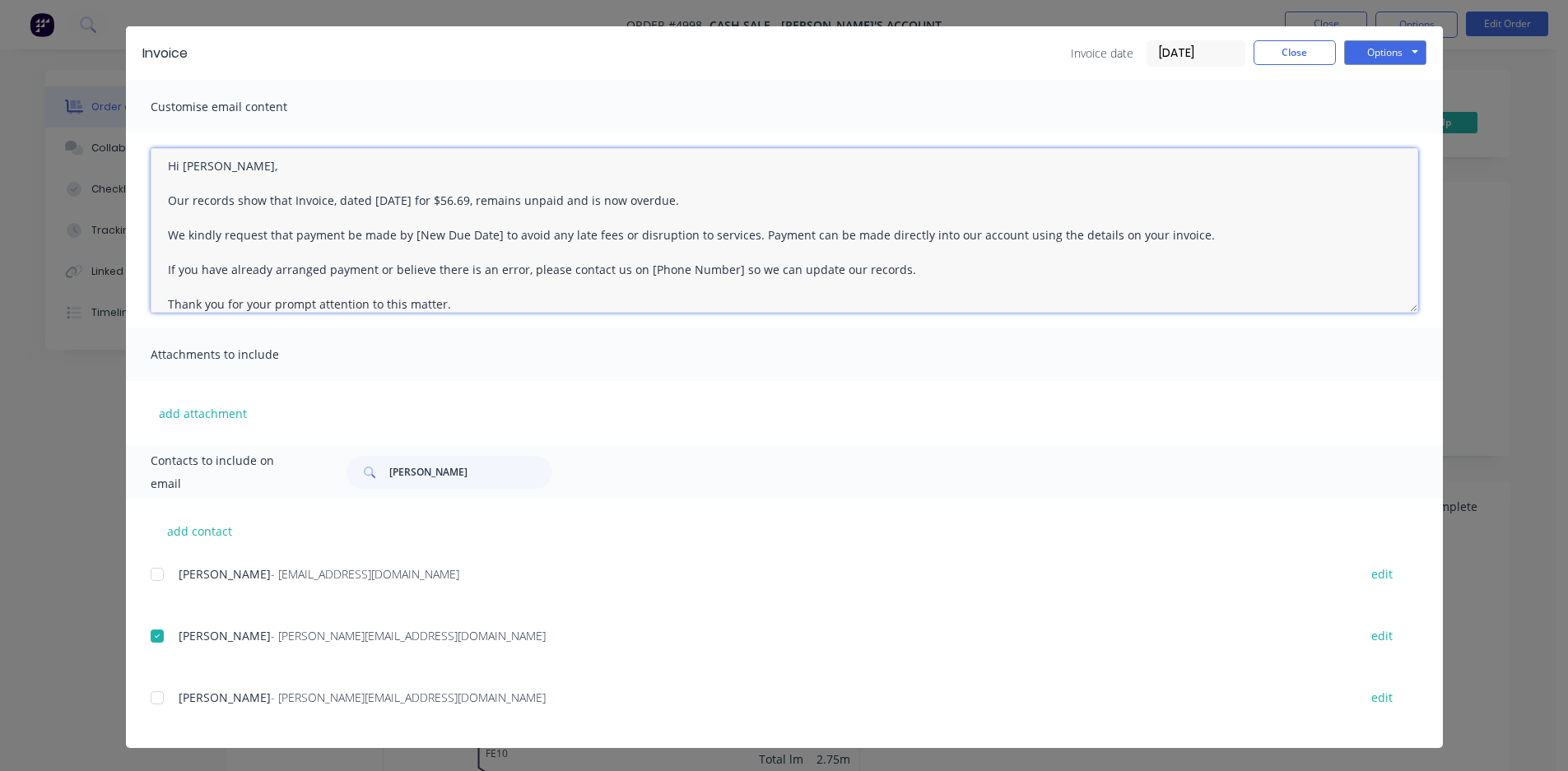
drag, startPoint x: 627, startPoint y: 269, endPoint x: 663, endPoint y: 269, distance: 36.0
click at [663, 269] on textarea "Hi [PERSON_NAME], Hi [PERSON_NAME], Our records show that Invoice, dated [DATE]…" at bounding box center [784, 230] width 1268 height 165
drag, startPoint x: 628, startPoint y: 272, endPoint x: 721, endPoint y: 269, distance: 93.0
click at [721, 269] on textarea "Hi [PERSON_NAME], Hi [PERSON_NAME], Our records show that Invoice, dated [DATE]…" at bounding box center [784, 230] width 1268 height 165
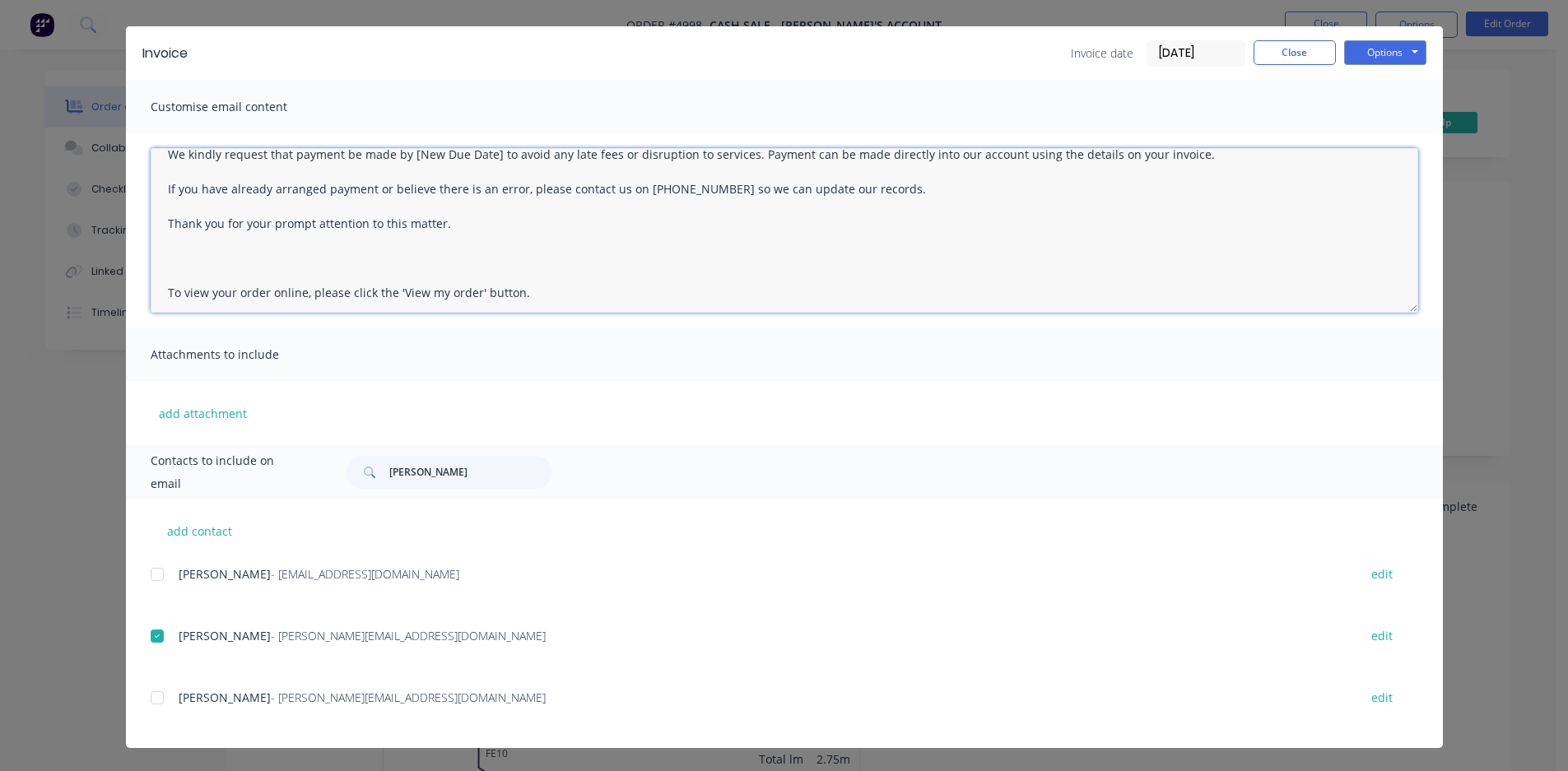
scroll to position [130, 0]
drag, startPoint x: 157, startPoint y: 167, endPoint x: 521, endPoint y: 286, distance: 383.0
click at [521, 286] on textarea "Hi [PERSON_NAME], Hi [PERSON_NAME], Our records show that Invoice, dated [DATE]…" at bounding box center [784, 230] width 1268 height 165
click at [536, 240] on textarea "Hi [PERSON_NAME], Hi [PERSON_NAME], Our records show that Invoice, dated [DATE]…" at bounding box center [784, 230] width 1268 height 165
click at [161, 288] on textarea "Hi [PERSON_NAME], Hi [PERSON_NAME], Our records show that Invoice, dated [DATE]…" at bounding box center [784, 230] width 1268 height 165
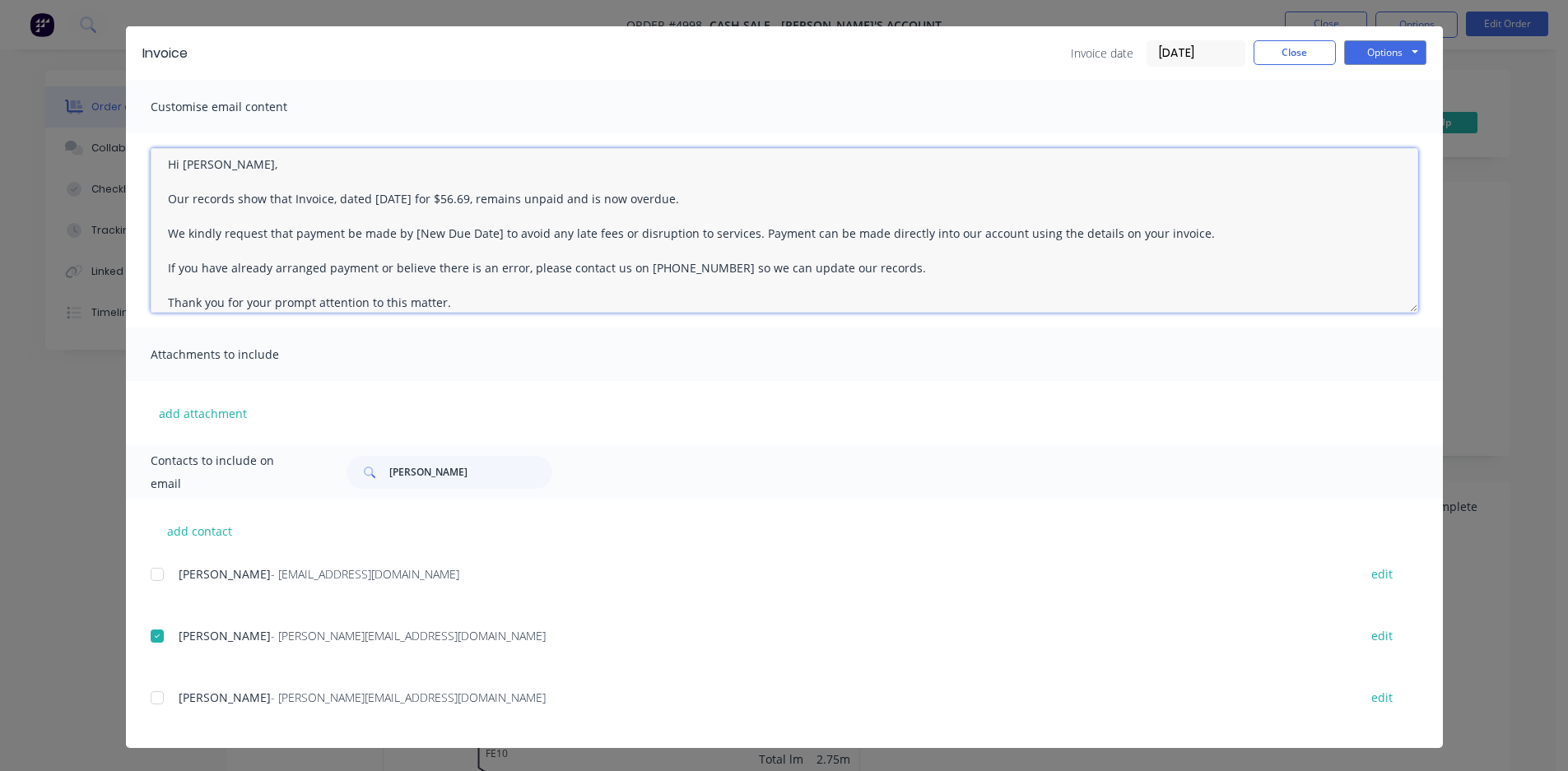
scroll to position [0, 0]
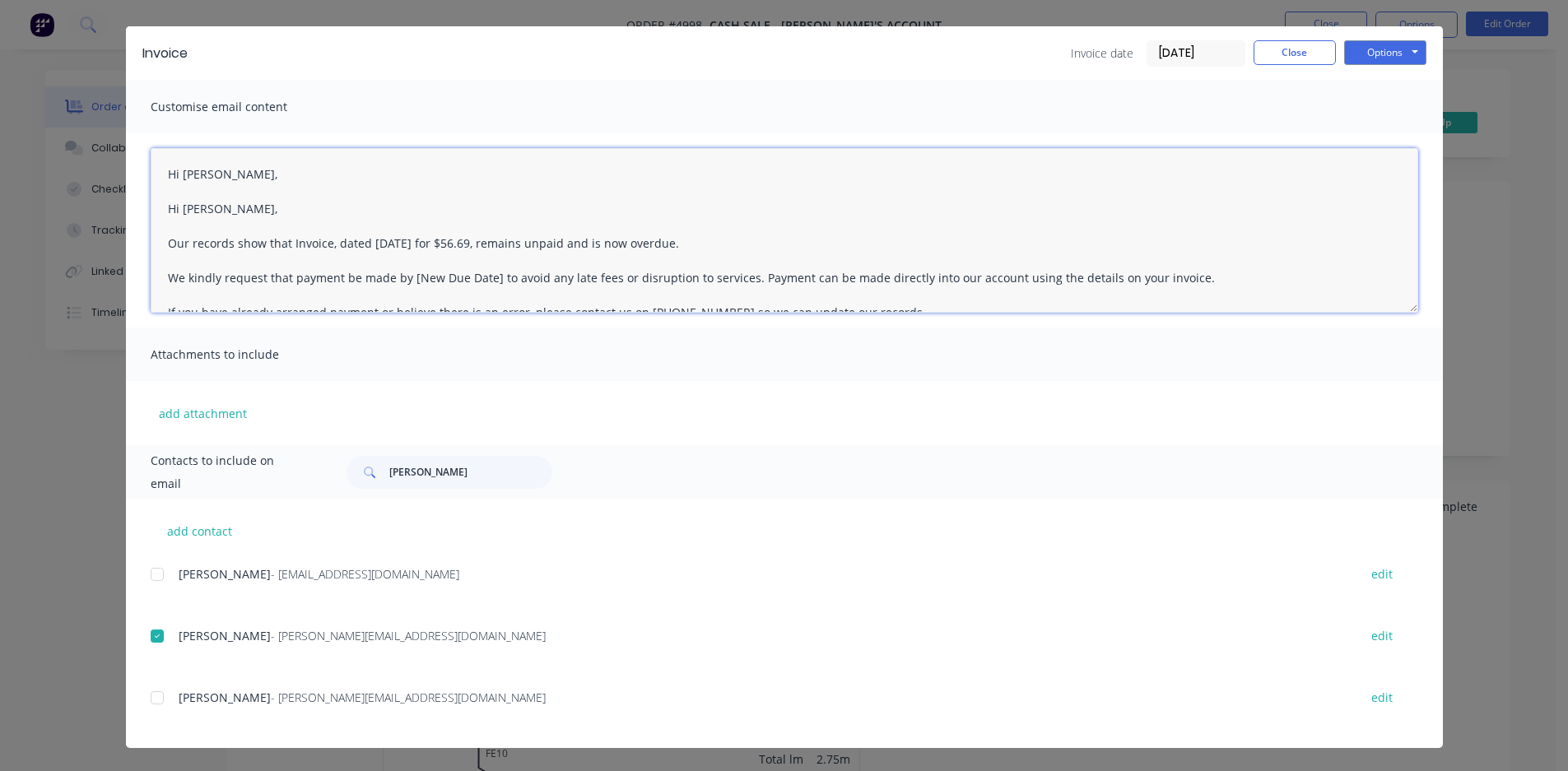
drag, startPoint x: 159, startPoint y: 209, endPoint x: 209, endPoint y: 212, distance: 50.1
click at [209, 212] on textarea "Hi [PERSON_NAME], Hi [PERSON_NAME], Our records show that Invoice, dated [DATE]…" at bounding box center [784, 230] width 1268 height 165
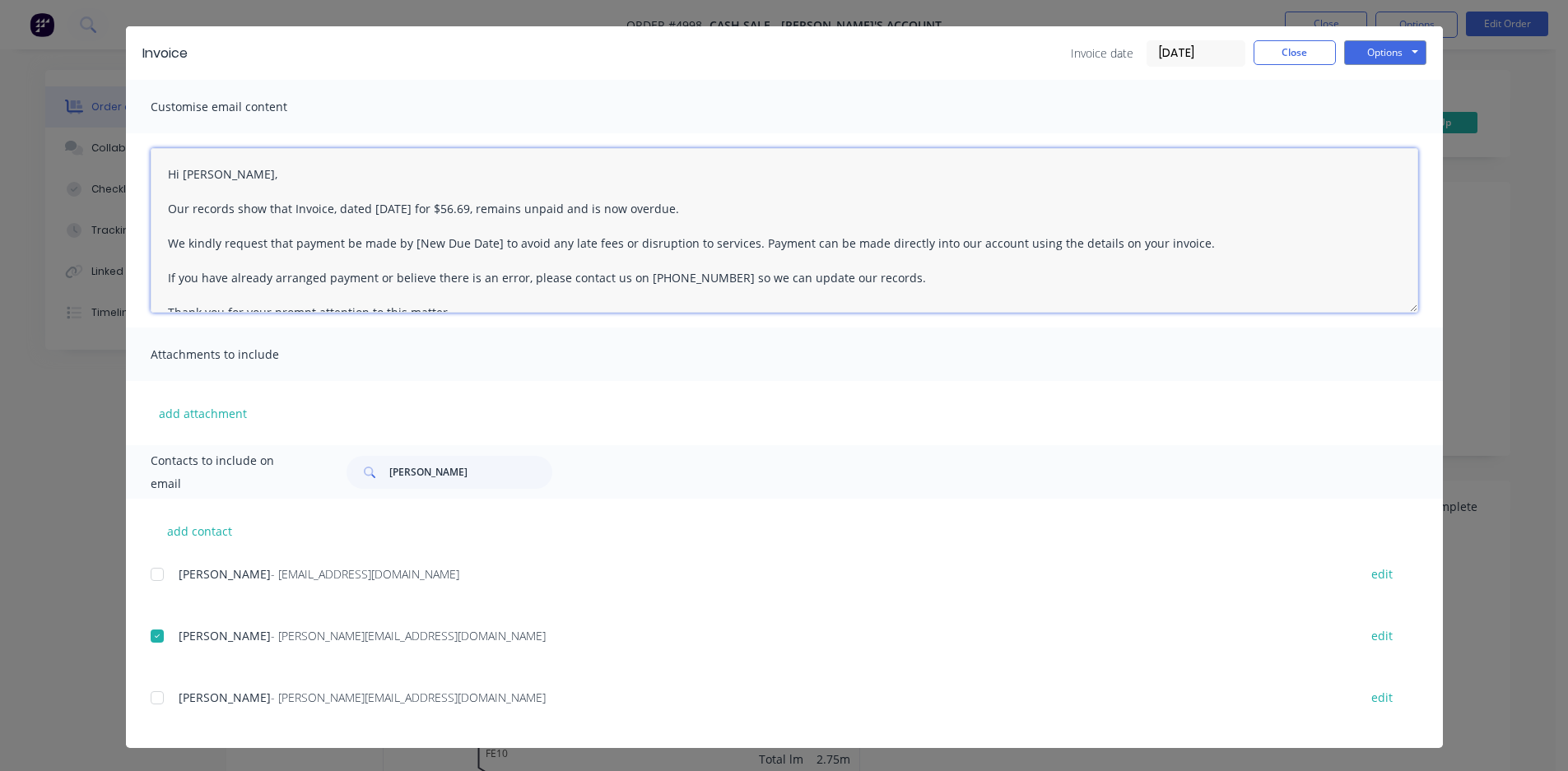
click at [591, 264] on textarea "Hi [PERSON_NAME], Our records show that Invoice, dated [DATE] for $56.69, remai…" at bounding box center [784, 230] width 1268 height 165
click at [710, 183] on textarea "Hi [PERSON_NAME], Our records show that Invoice, dated [DATE] for $56.69, remai…" at bounding box center [784, 230] width 1268 height 165
click at [729, 207] on textarea "Hi [PERSON_NAME], Our records show that Invoice, dated [DATE] for $56.69, remai…" at bounding box center [784, 230] width 1268 height 165
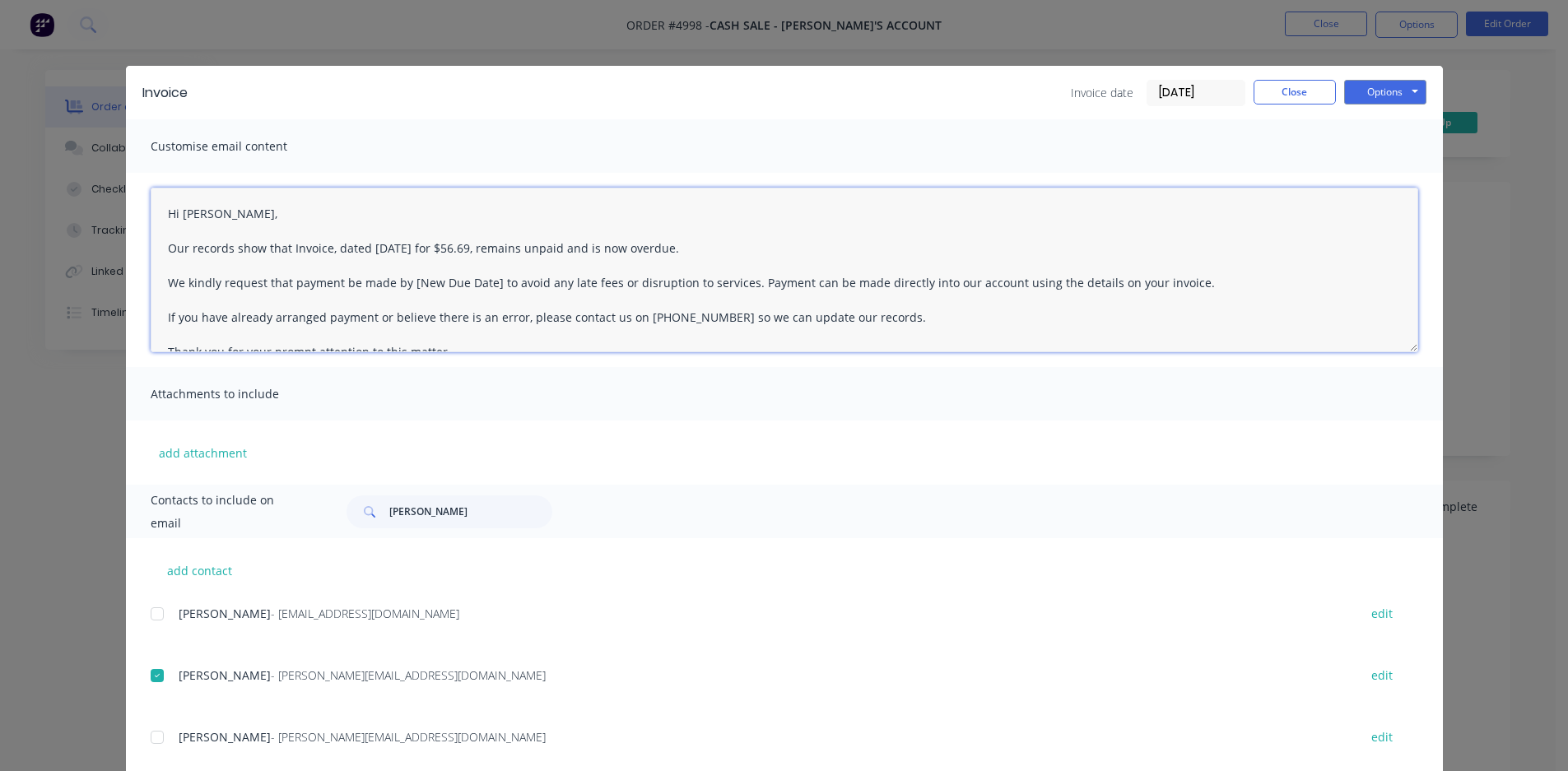
click at [558, 298] on textarea "Hi [PERSON_NAME], Our records show that Invoice, dated [DATE] for $56.69, remai…" at bounding box center [784, 269] width 1268 height 165
drag, startPoint x: 385, startPoint y: 285, endPoint x: 735, endPoint y: 288, distance: 350.0
click at [735, 288] on textarea "Hi [PERSON_NAME], Our records show that Invoice, dated [DATE] for $56.69, remai…" at bounding box center [784, 269] width 1268 height 165
type textarea "Hi [PERSON_NAME], Our records show that Invoice, dated [DATE] for $56.69, remai…"
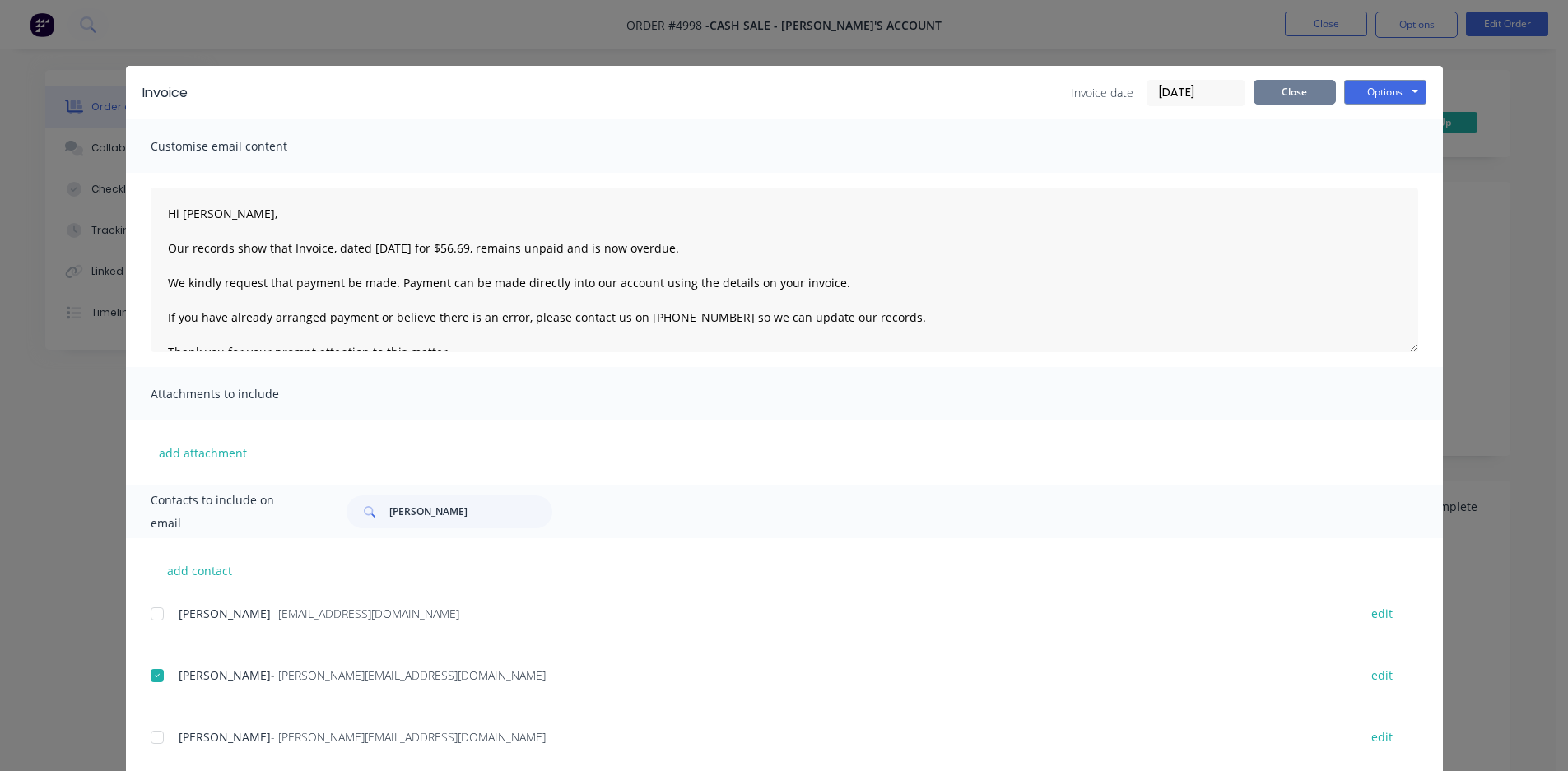
click at [1291, 94] on button "Close" at bounding box center [1295, 92] width 82 height 24
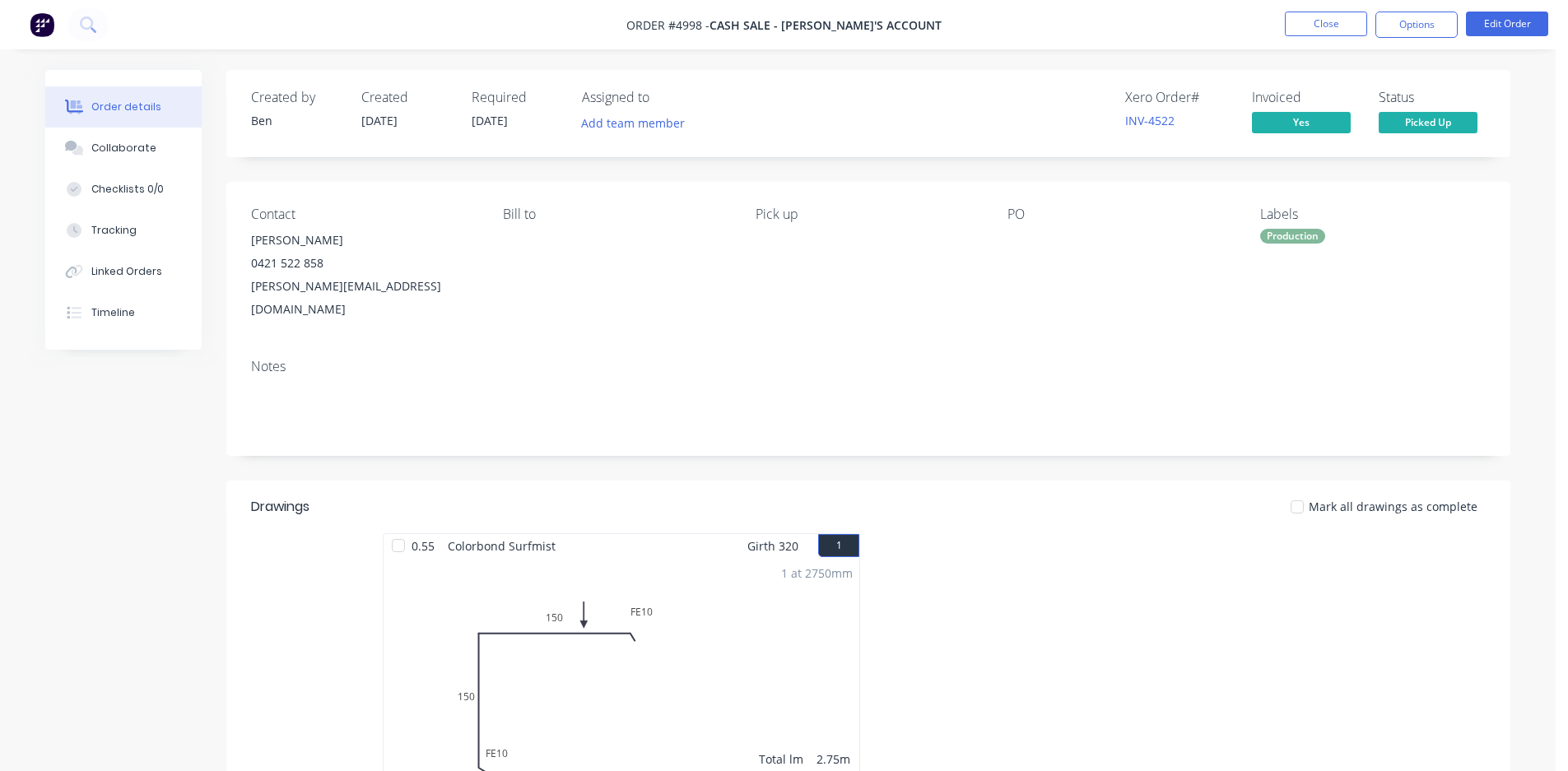
click at [1291, 94] on div "Invoiced" at bounding box center [1306, 97] width 107 height 16
click at [1036, 35] on nav "Order #4998 - CASH SALE - BEN'S ACCOUNT Close Options Edit Order" at bounding box center [784, 24] width 1568 height 50
